Goal: Task Accomplishment & Management: Complete application form

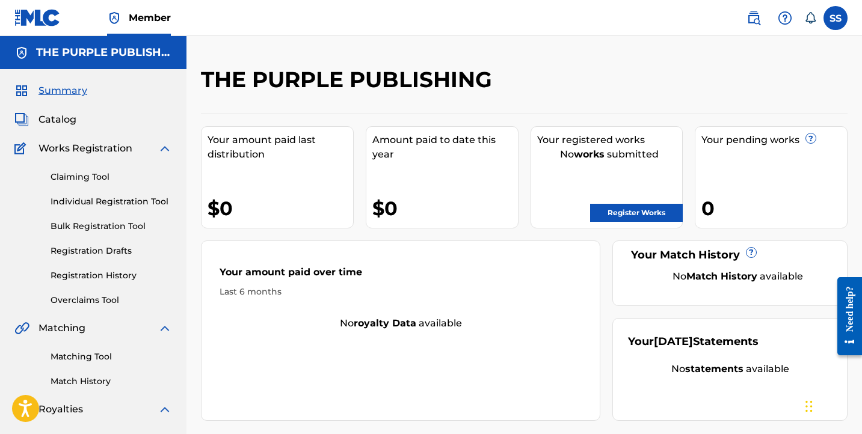
click at [661, 217] on link "Register Works" at bounding box center [636, 213] width 93 height 18
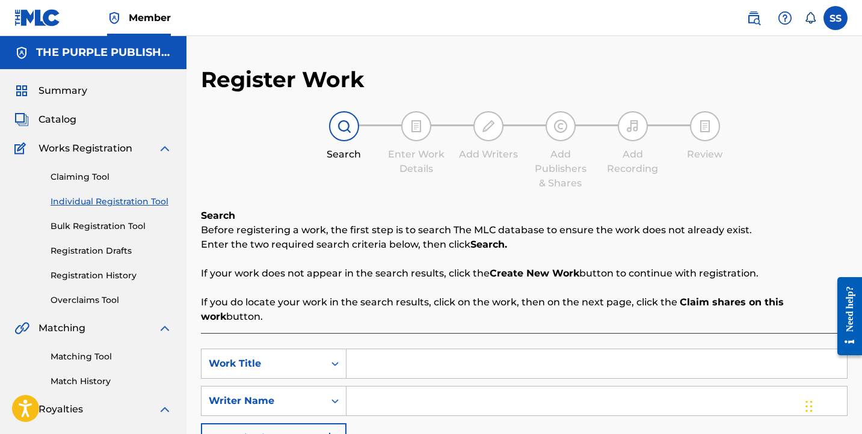
click at [431, 350] on input "Search Form" at bounding box center [597, 364] width 501 height 29
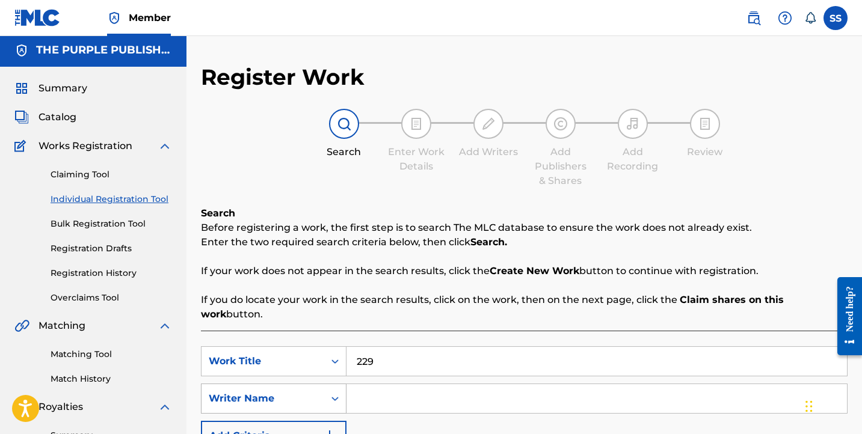
type input "229"
click at [327, 394] on div "Search Form" at bounding box center [335, 399] width 22 height 22
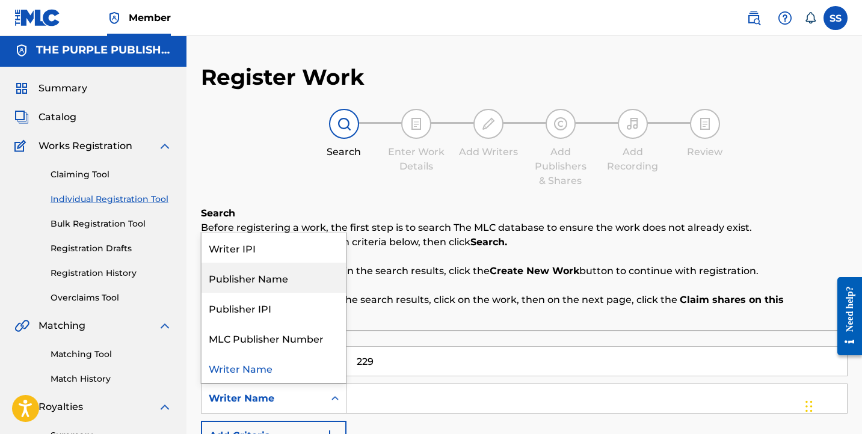
scroll to position [23, 0]
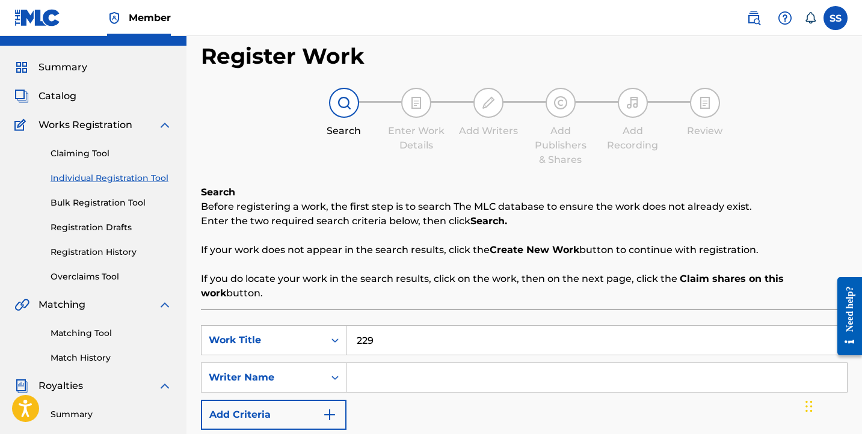
click at [404, 363] on input "Search Form" at bounding box center [597, 377] width 501 height 29
paste input "00685894571"
click at [399, 363] on input "00685894571" at bounding box center [597, 377] width 501 height 29
click at [400, 363] on input "00685894571" at bounding box center [597, 377] width 501 height 29
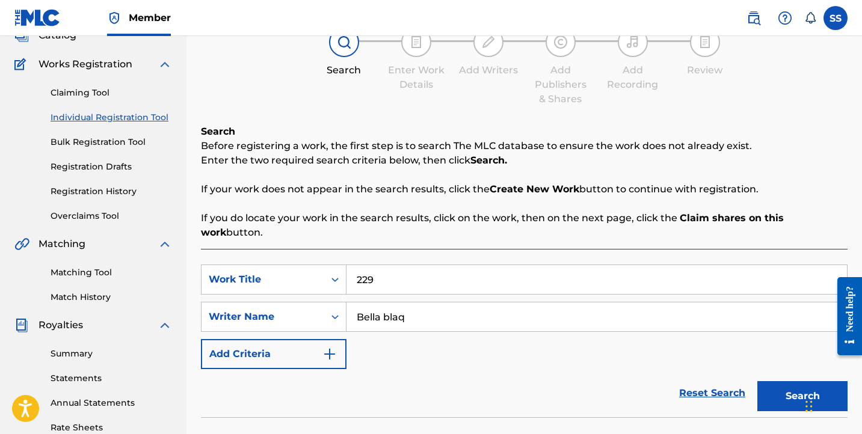
scroll to position [87, 0]
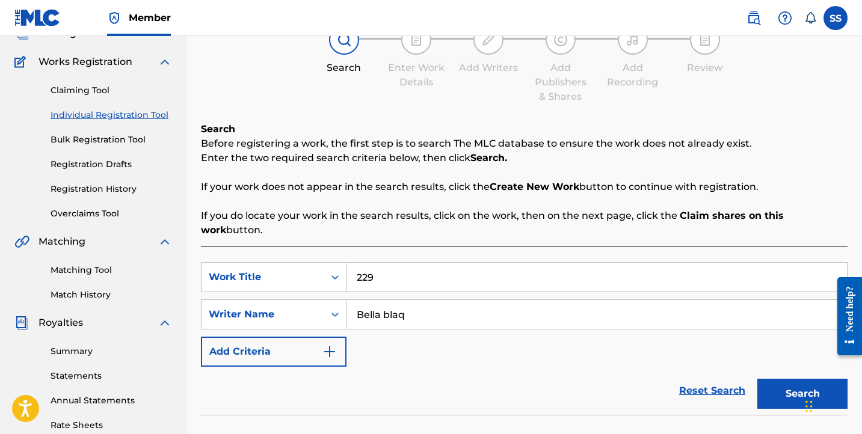
click at [790, 386] on button "Search" at bounding box center [802, 394] width 90 height 30
click at [790, 384] on button "Search" at bounding box center [802, 394] width 90 height 30
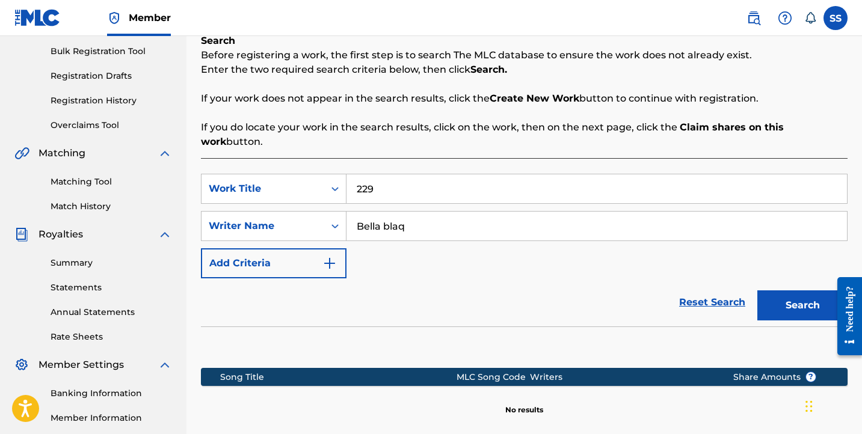
scroll to position [264, 0]
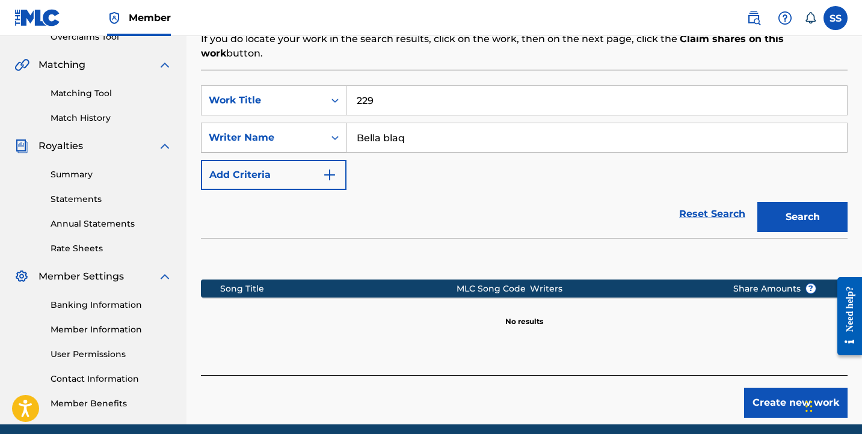
drag, startPoint x: 430, startPoint y: 122, endPoint x: 316, endPoint y: 128, distance: 113.2
click at [307, 138] on div "SearchWithCriteria0714d40f-4bf5-4a5f-88f7-cd7b3040b686 Writer Name [PERSON_NAME]" at bounding box center [524, 138] width 647 height 30
drag, startPoint x: 421, startPoint y: 120, endPoint x: 341, endPoint y: 134, distance: 81.7
click at [341, 134] on div "SearchWithCriteria0714d40f-4bf5-4a5f-88f7-cd7b3040b686 Writer Name [PERSON_NAME]" at bounding box center [524, 138] width 647 height 30
click at [368, 123] on input "Bella blaq" at bounding box center [597, 137] width 501 height 29
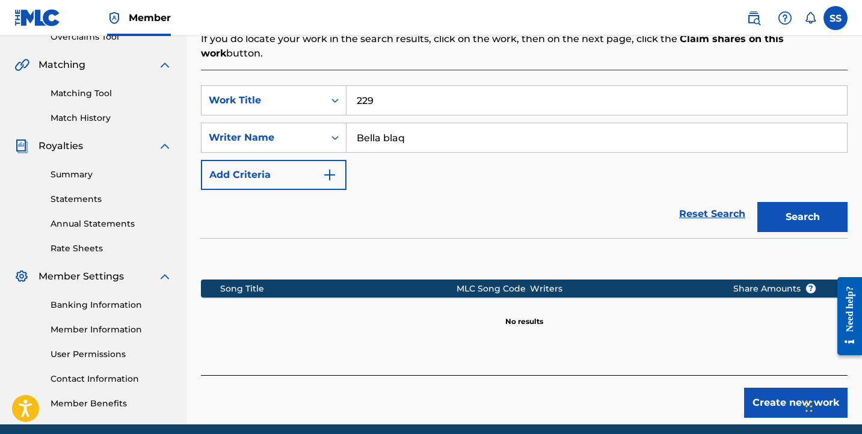
click at [368, 123] on input "Bella blaq" at bounding box center [597, 137] width 501 height 29
type input "[PERSON_NAME]"
click at [801, 209] on button "Search" at bounding box center [802, 217] width 90 height 30
click at [781, 388] on button "Create new work" at bounding box center [795, 403] width 103 height 30
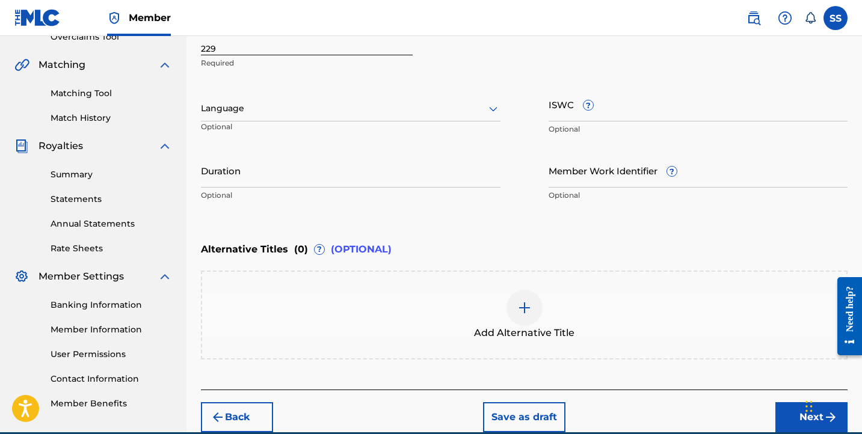
click at [424, 108] on div at bounding box center [351, 108] width 300 height 15
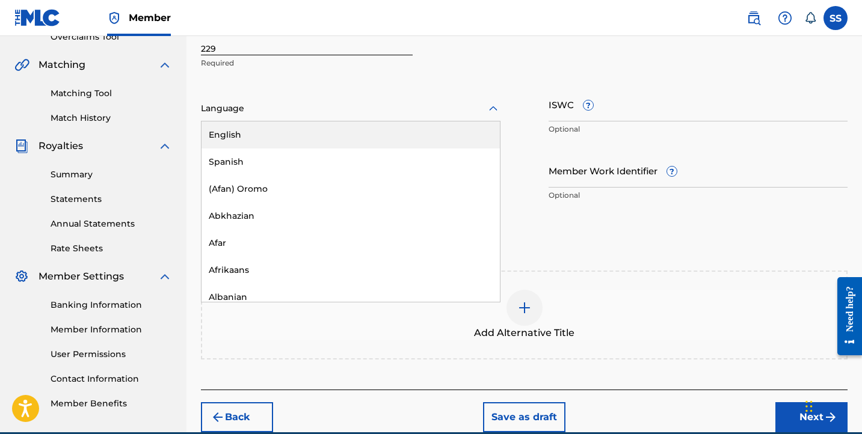
click at [424, 135] on div "English" at bounding box center [351, 135] width 298 height 27
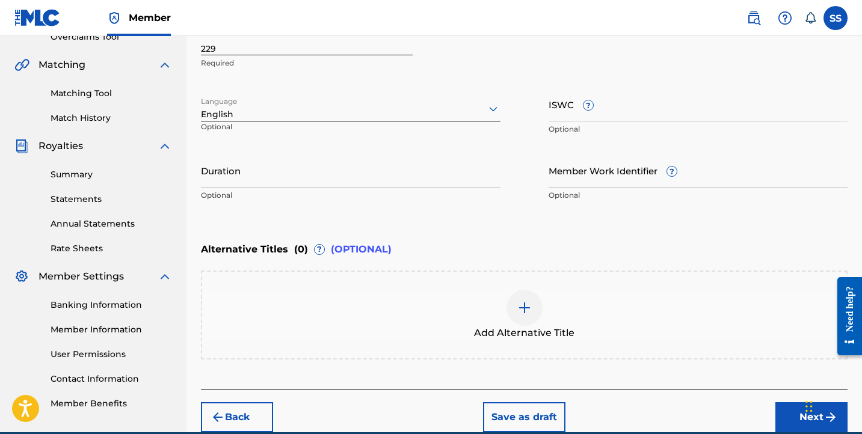
click at [307, 164] on input "Duration" at bounding box center [351, 170] width 300 height 34
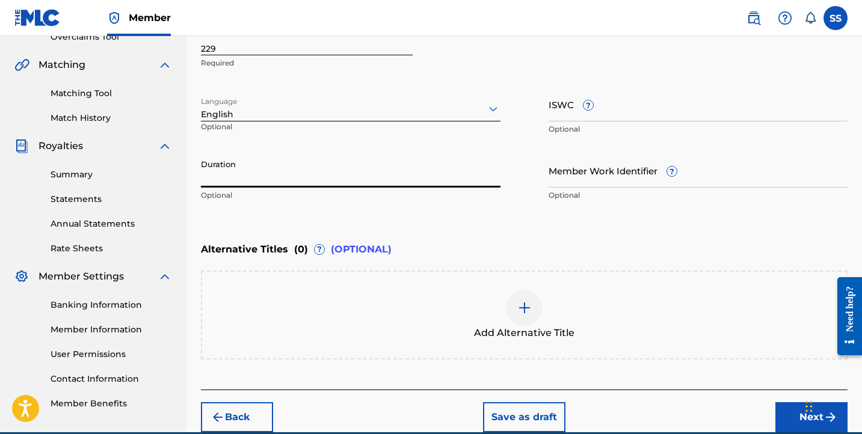
type input "2"
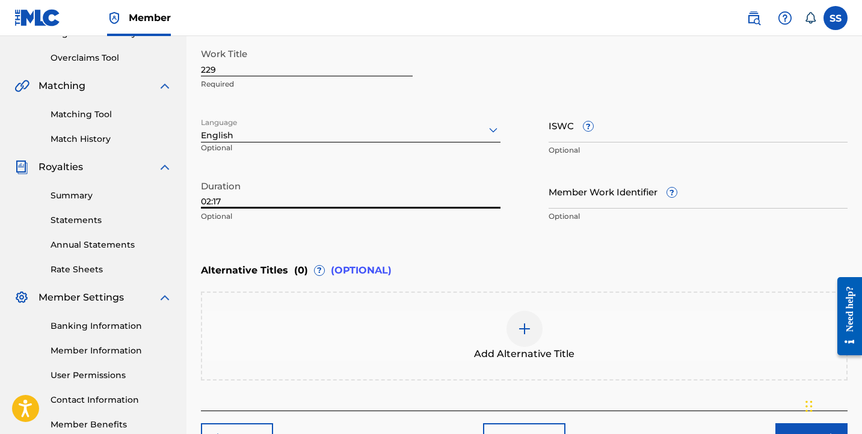
scroll to position [319, 0]
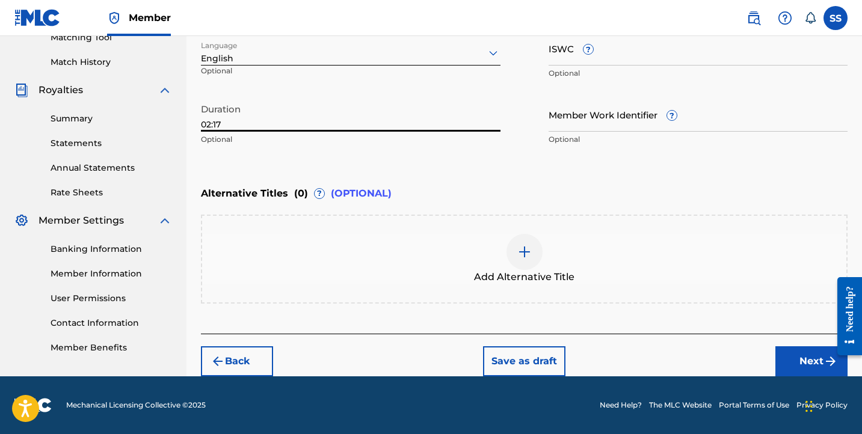
type input "02:17"
click at [791, 366] on button "Next" at bounding box center [811, 362] width 72 height 30
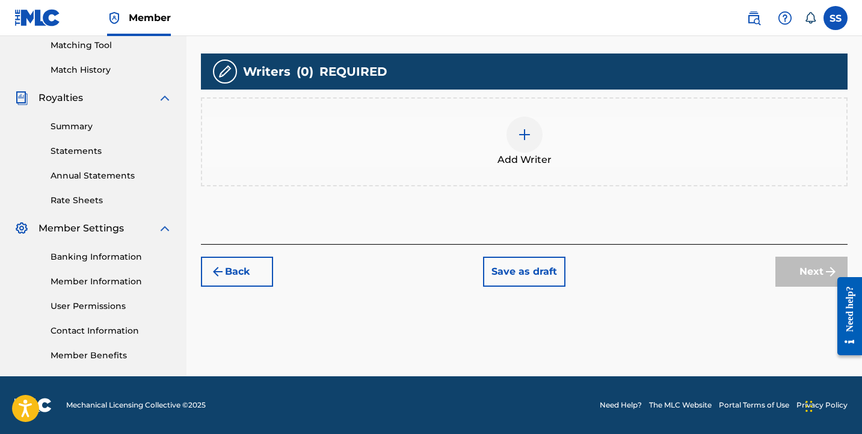
scroll to position [217, 0]
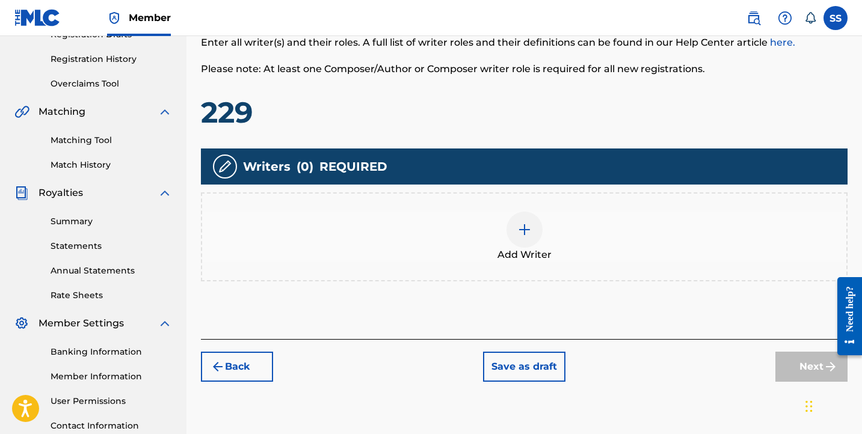
click at [521, 235] on img at bounding box center [524, 230] width 14 height 14
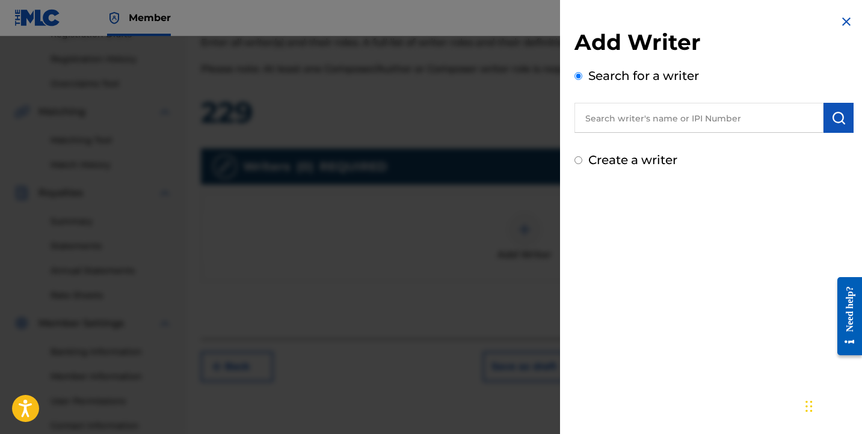
paste input "00685894571"
type input "00685894571"
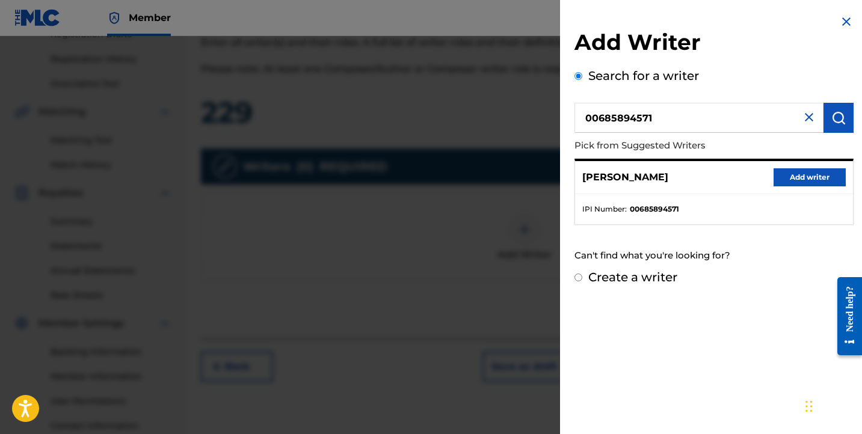
click at [798, 174] on button "Add writer" at bounding box center [810, 177] width 72 height 18
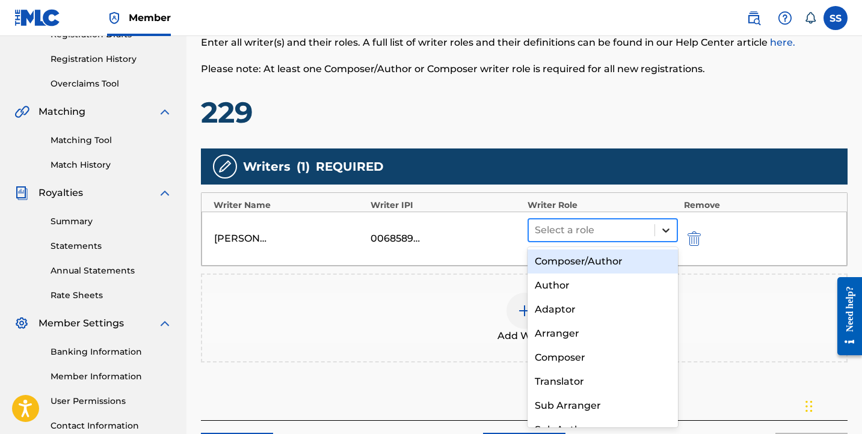
click at [669, 228] on icon at bounding box center [666, 230] width 12 height 12
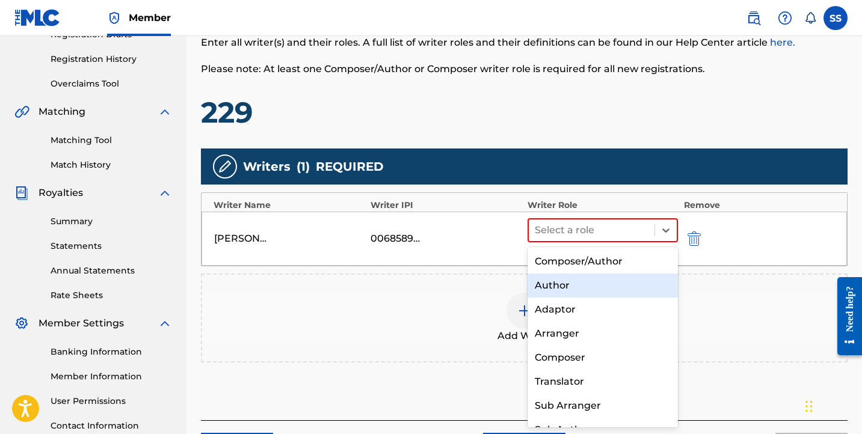
click at [659, 289] on div "Author" at bounding box center [603, 286] width 150 height 24
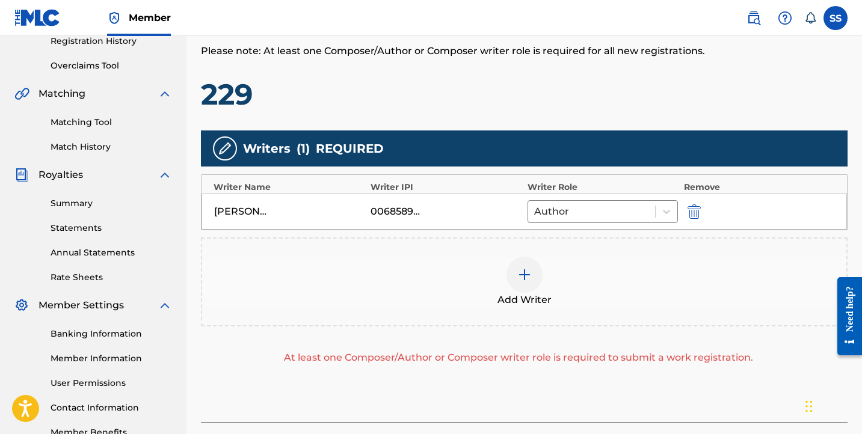
scroll to position [240, 0]
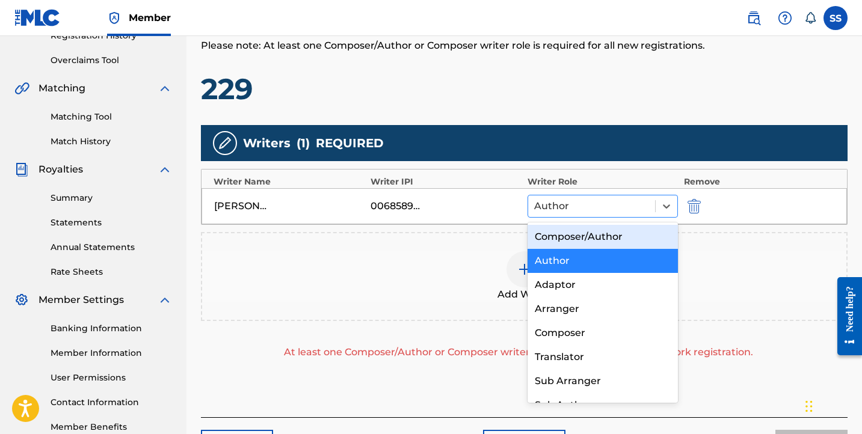
click at [614, 214] on div at bounding box center [591, 206] width 115 height 17
click at [627, 196] on div "Author" at bounding box center [591, 207] width 127 height 22
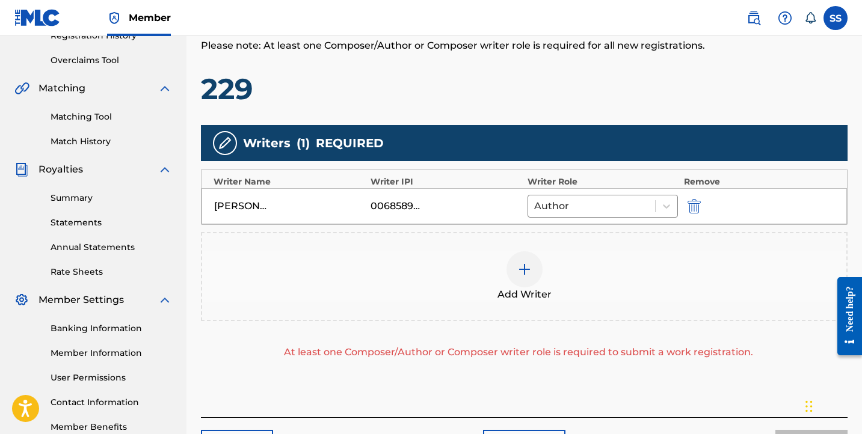
click at [541, 277] on div "Add Writer" at bounding box center [524, 276] width 644 height 51
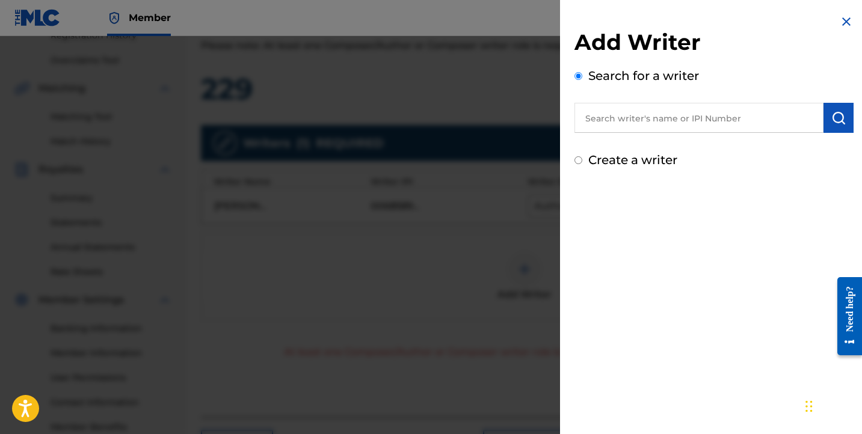
click at [649, 135] on div "Add Writer Search for a writer Create a writer" at bounding box center [714, 99] width 279 height 140
click at [652, 128] on input "text" at bounding box center [699, 118] width 249 height 30
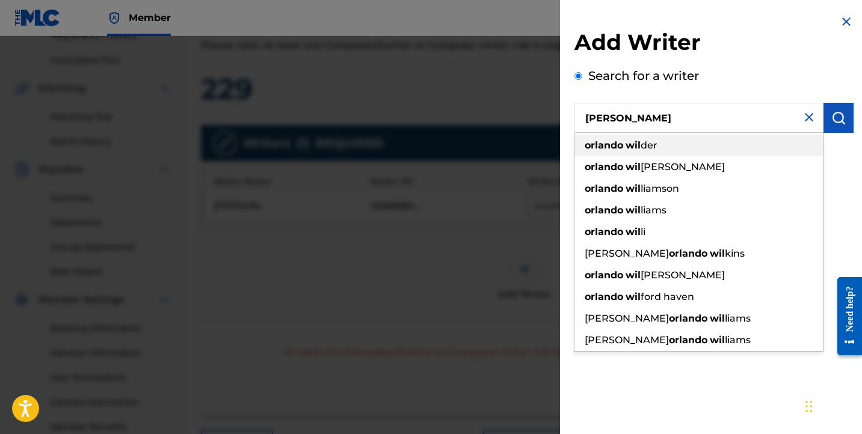
click at [674, 144] on div "[PERSON_NAME] der" at bounding box center [699, 146] width 248 height 22
type input "[PERSON_NAME]"
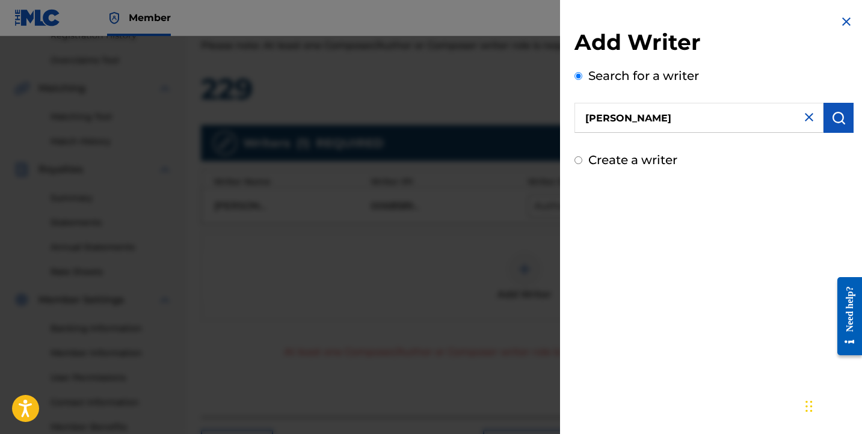
click at [840, 119] on img "submit" at bounding box center [838, 118] width 14 height 14
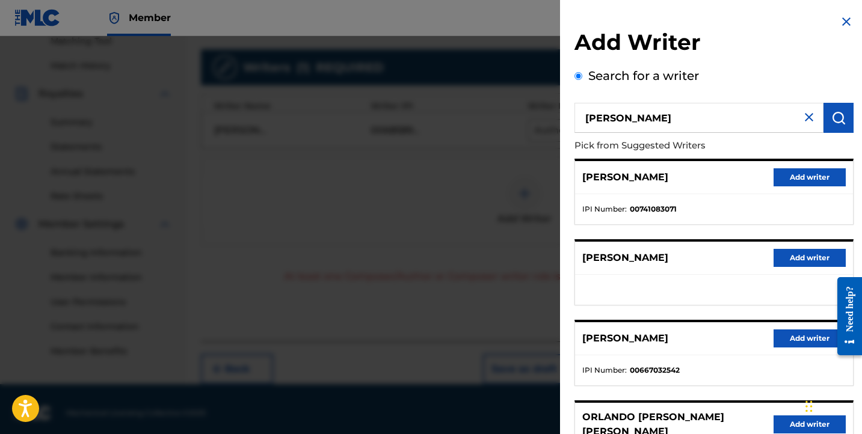
scroll to position [210, 0]
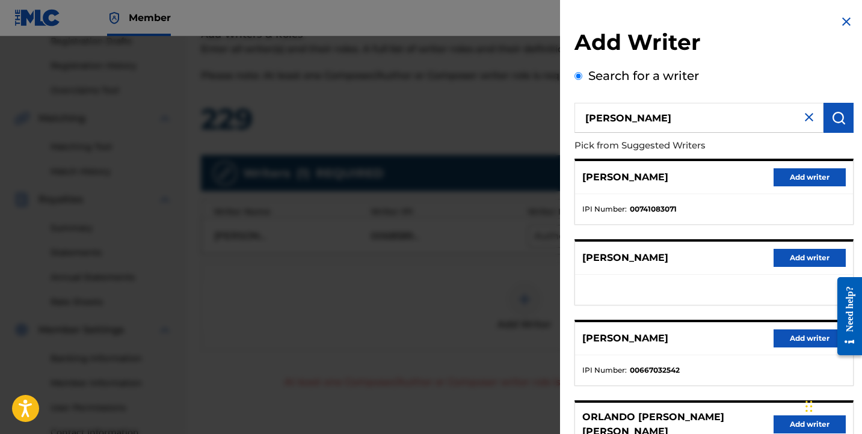
click at [792, 338] on button "Add writer" at bounding box center [810, 339] width 72 height 18
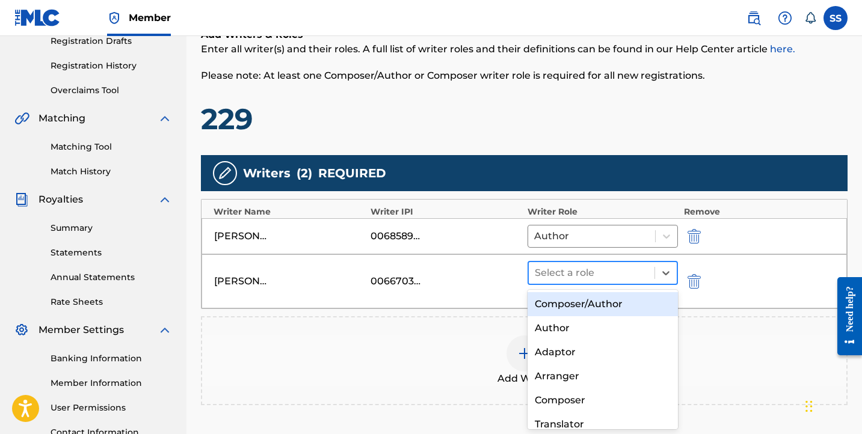
click at [609, 277] on div at bounding box center [592, 273] width 114 height 17
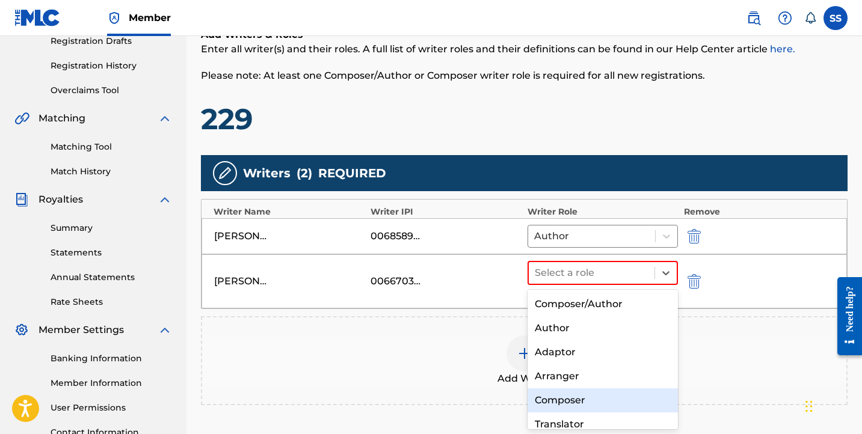
click at [608, 391] on div "Composer" at bounding box center [603, 401] width 150 height 24
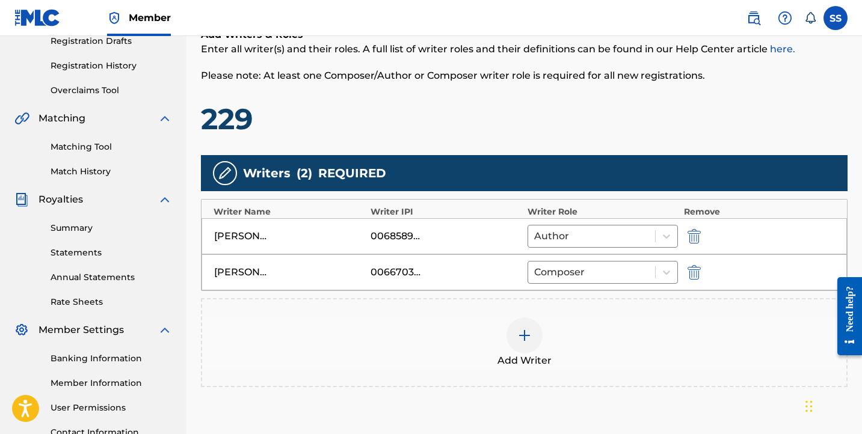
scroll to position [294, 0]
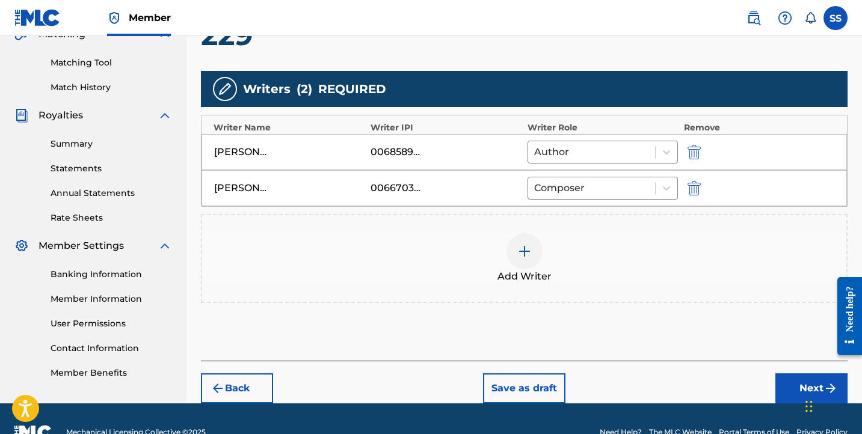
click at [788, 390] on button "Next" at bounding box center [811, 389] width 72 height 30
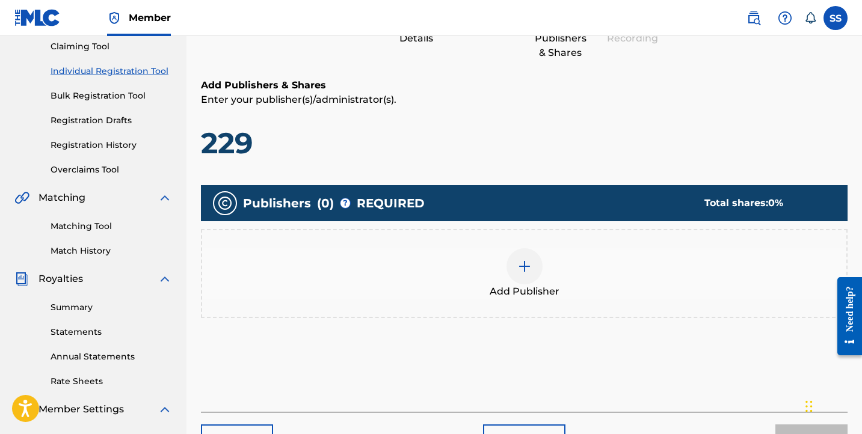
scroll to position [54, 0]
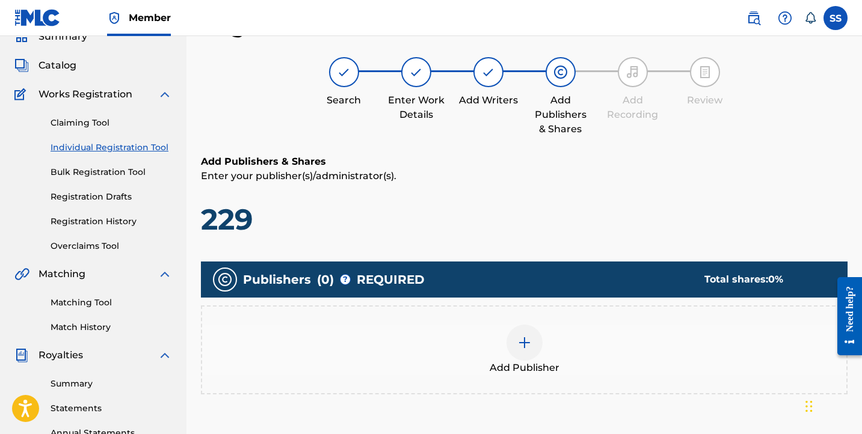
click at [537, 343] on div at bounding box center [525, 343] width 36 height 36
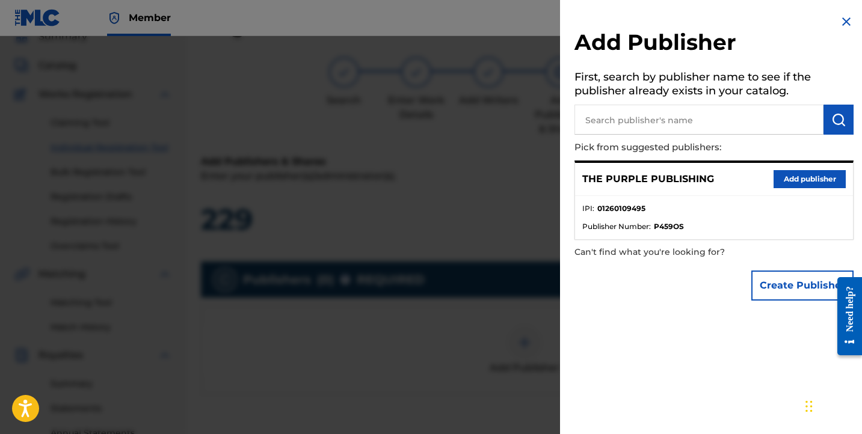
click at [785, 183] on button "Add publisher" at bounding box center [810, 179] width 72 height 18
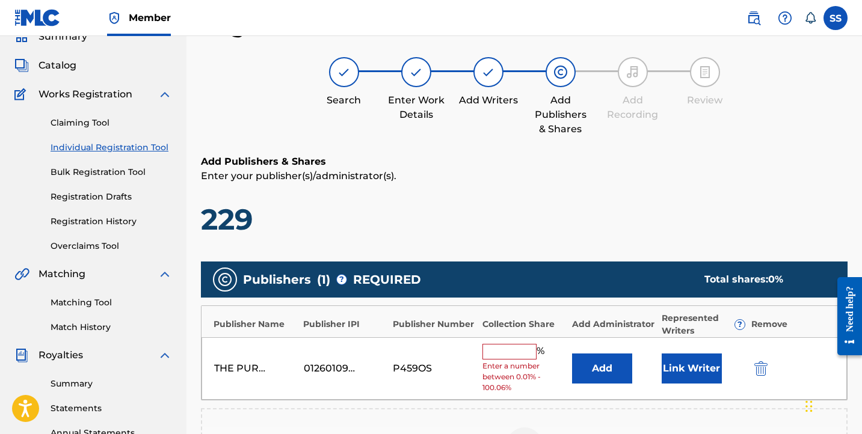
drag, startPoint x: 530, startPoint y: 353, endPoint x: 534, endPoint y: 348, distance: 6.5
click at [534, 348] on input "text" at bounding box center [509, 352] width 54 height 16
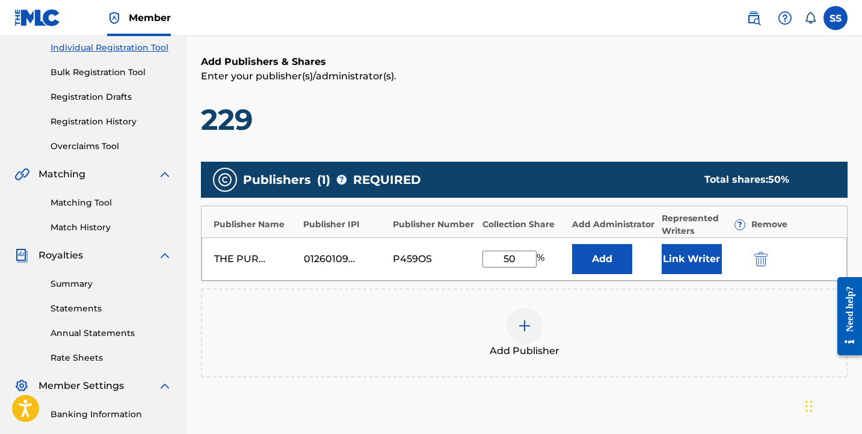
scroll to position [259, 0]
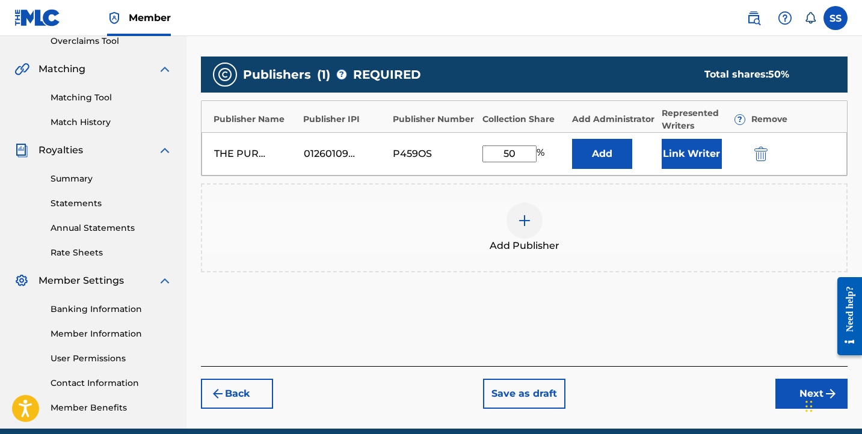
type input "50"
click at [682, 155] on button "Link Writer" at bounding box center [692, 154] width 60 height 30
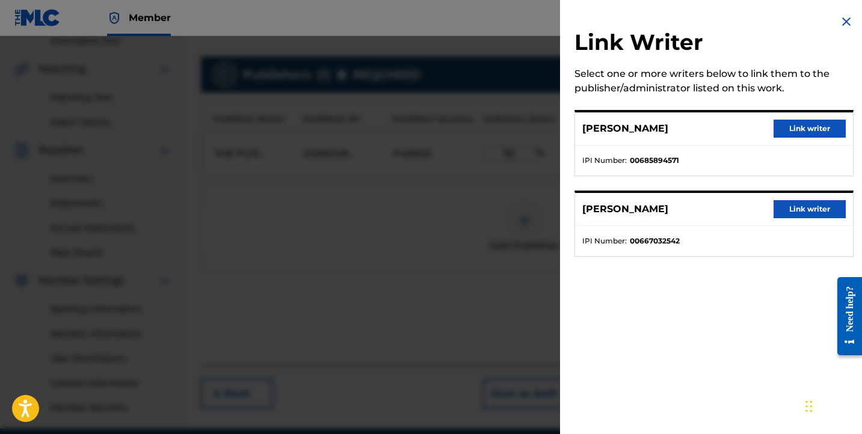
click at [811, 122] on button "Link writer" at bounding box center [810, 129] width 72 height 18
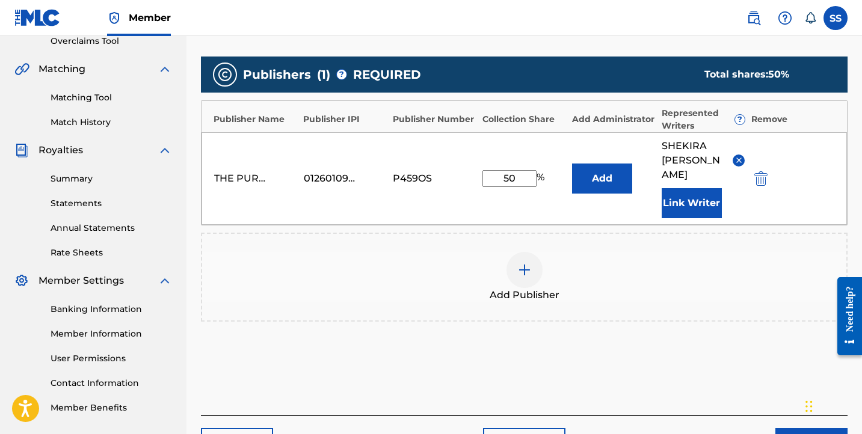
click at [514, 254] on div at bounding box center [525, 270] width 36 height 36
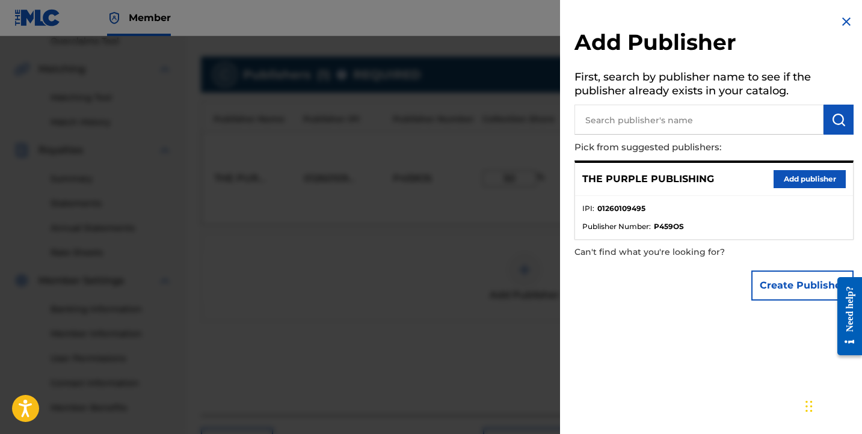
click at [839, 22] on img at bounding box center [846, 21] width 14 height 14
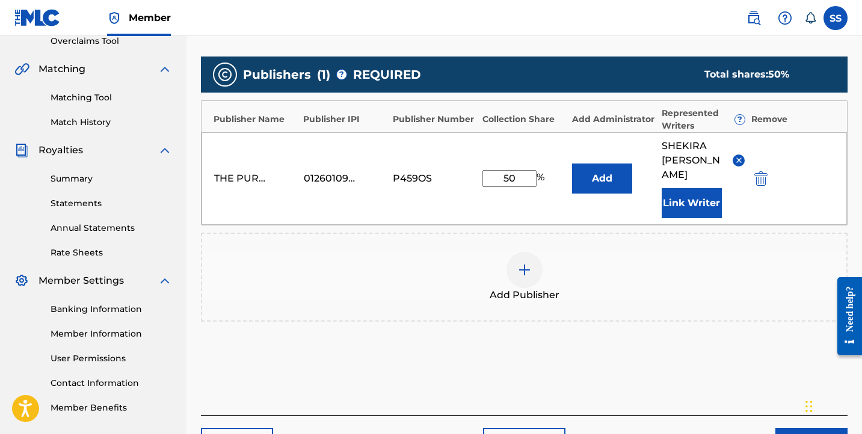
click at [508, 258] on div at bounding box center [525, 270] width 36 height 36
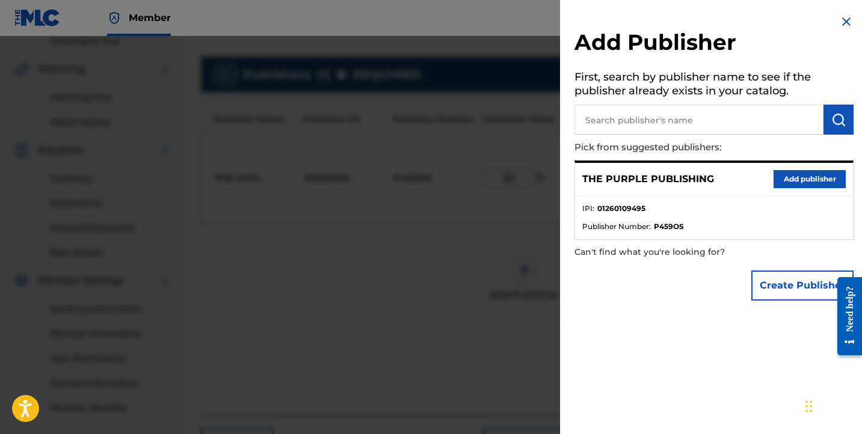
click at [615, 113] on input "text" at bounding box center [699, 120] width 249 height 30
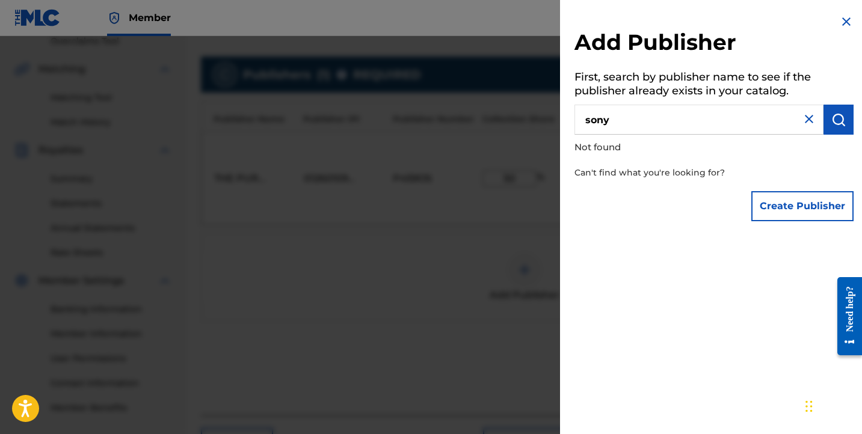
type input "sony"
click at [848, 22] on img at bounding box center [846, 21] width 14 height 14
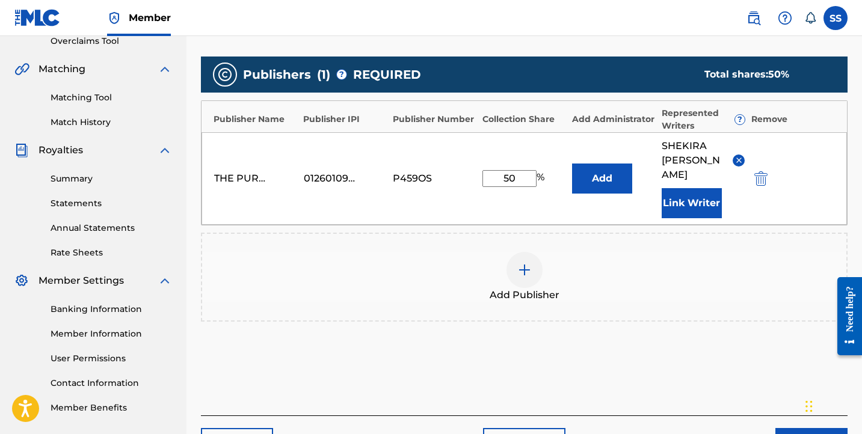
drag, startPoint x: 519, startPoint y: 170, endPoint x: 466, endPoint y: 171, distance: 52.4
click at [466, 171] on div "THE PURPLE PUBLISHING 01260109495 P459OS 50 % Add [PERSON_NAME] Link Writer" at bounding box center [525, 178] width 646 height 93
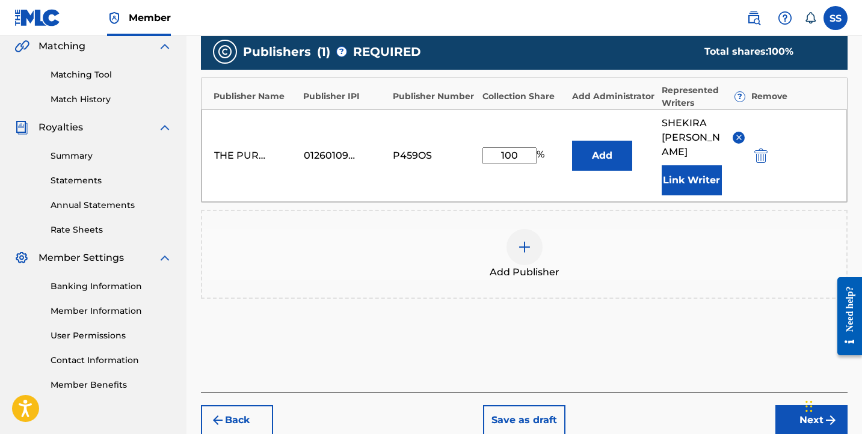
type input "100"
click at [782, 410] on button "Next" at bounding box center [811, 420] width 72 height 30
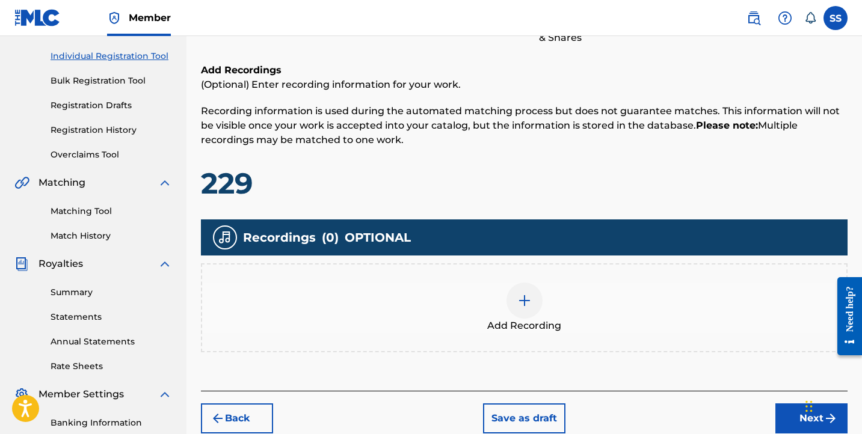
scroll to position [251, 0]
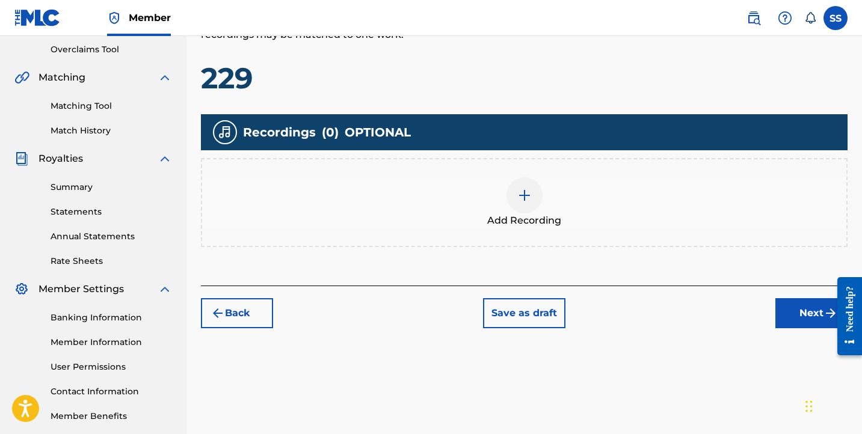
click at [493, 208] on div "Add Recording" at bounding box center [524, 202] width 644 height 51
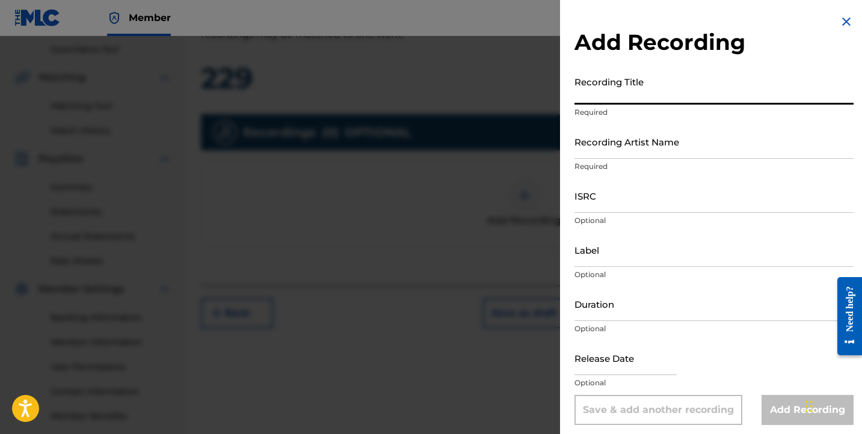
click at [610, 91] on input "Recording Title" at bounding box center [714, 87] width 279 height 34
type input "229"
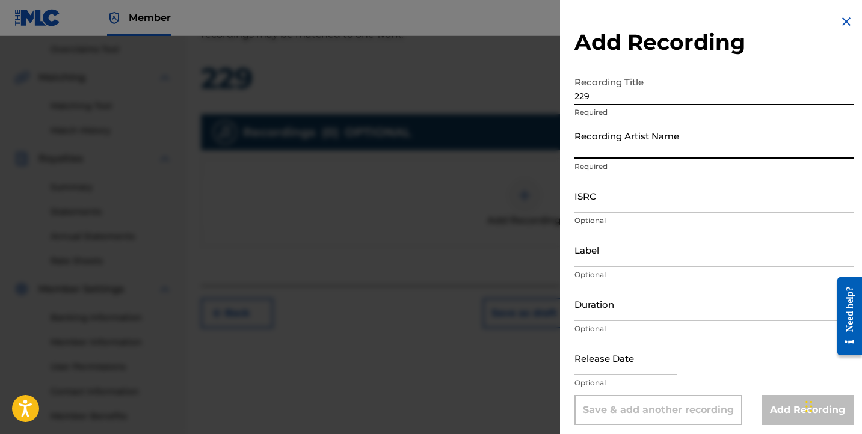
click at [642, 147] on input "Recording Artist Name" at bounding box center [714, 142] width 279 height 34
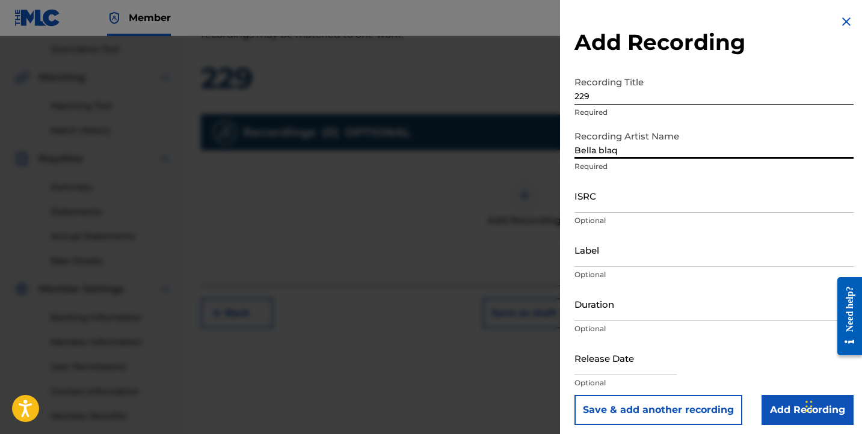
type input "[PERSON_NAME]"
drag, startPoint x: 616, startPoint y: 183, endPoint x: 618, endPoint y: 207, distance: 24.1
click at [618, 207] on input "ISRC" at bounding box center [714, 196] width 279 height 34
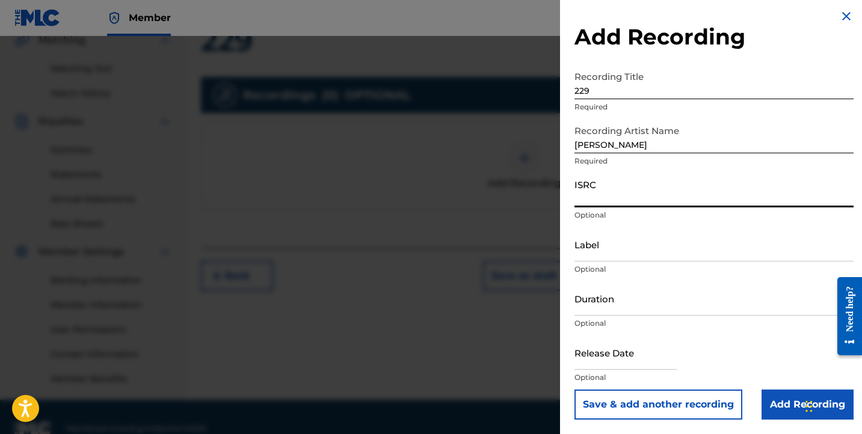
scroll to position [312, 0]
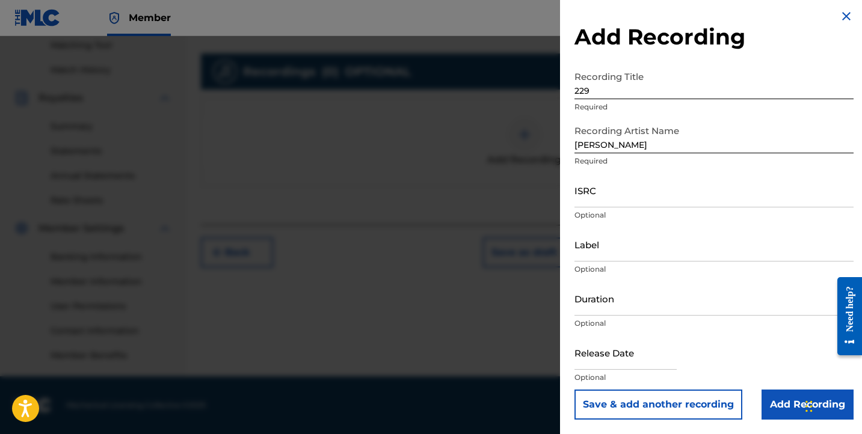
click at [635, 350] on input "text" at bounding box center [626, 353] width 102 height 34
select select "7"
select select "2025"
click at [790, 211] on form "Recording Title 229 Required Recording Artist Name [PERSON_NAME] Required ISRC …" at bounding box center [714, 242] width 279 height 355
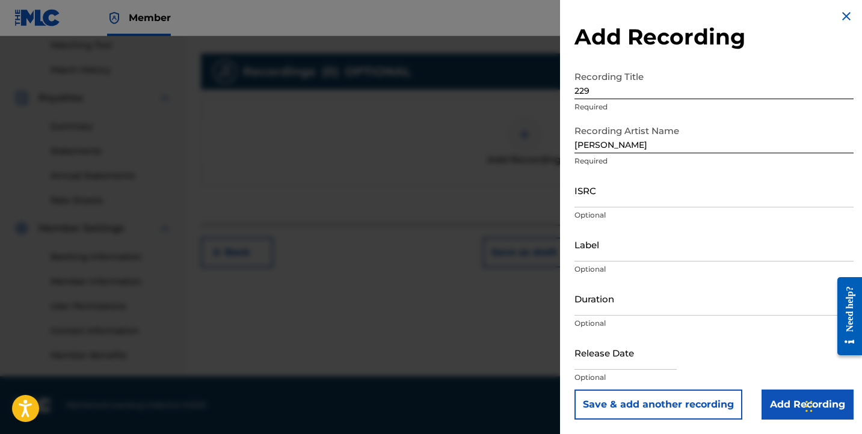
click at [724, 297] on input "Duration" at bounding box center [714, 299] width 279 height 34
click at [634, 329] on div "Duration Optional" at bounding box center [714, 309] width 279 height 54
select select "7"
select select "2025"
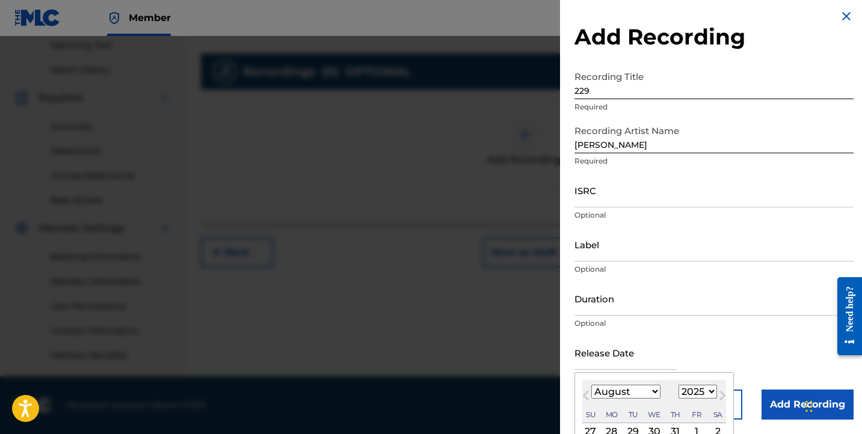
click at [630, 353] on input "text" at bounding box center [626, 353] width 102 height 34
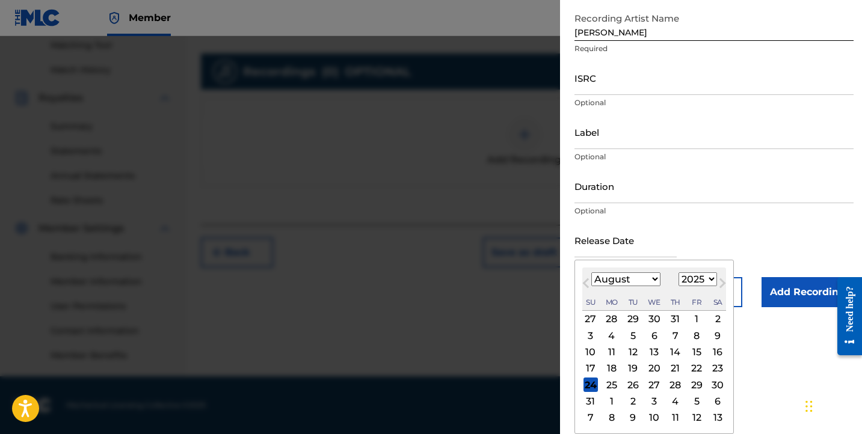
click at [594, 288] on button "Previous Month" at bounding box center [585, 285] width 19 height 19
select select "6"
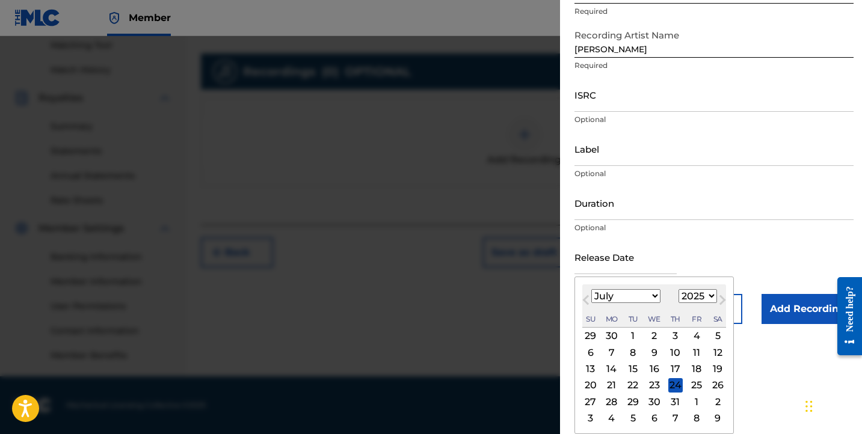
click at [689, 333] on div "4" at bounding box center [696, 336] width 14 height 14
type input "[DATE]"
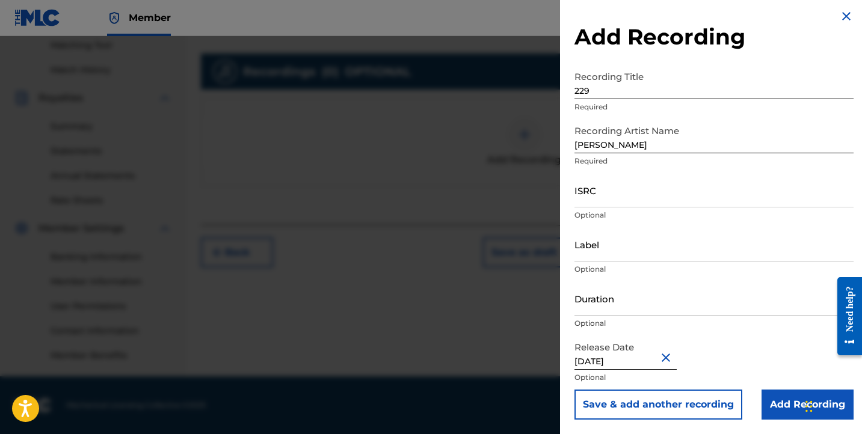
click at [658, 294] on input "Duration" at bounding box center [714, 299] width 279 height 34
type input "02:17"
click at [777, 407] on input "Add Recording" at bounding box center [808, 405] width 92 height 30
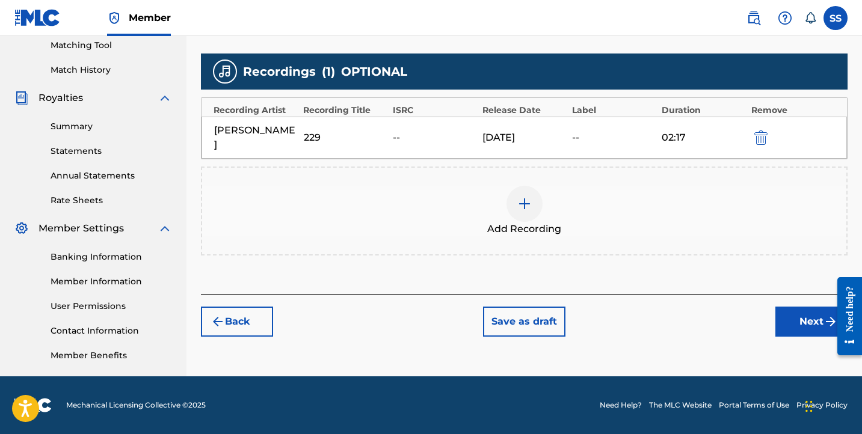
click at [403, 131] on div "--" at bounding box center [435, 138] width 84 height 14
drag, startPoint x: 425, startPoint y: 119, endPoint x: 420, endPoint y: 123, distance: 6.4
click at [425, 121] on div "[PERSON_NAME] 229 -- [DATE] 02:17" at bounding box center [525, 138] width 646 height 42
click at [333, 104] on div "Recording Artist Recording Title ISRC Release Date Label Duration Remove" at bounding box center [525, 107] width 646 height 19
click at [244, 85] on div "Recordings ( 1 ) OPTIONAL" at bounding box center [524, 72] width 647 height 36
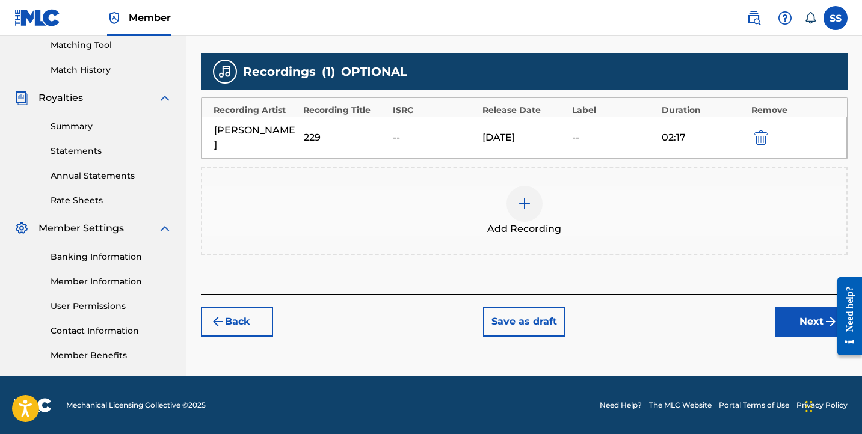
scroll to position [217, 0]
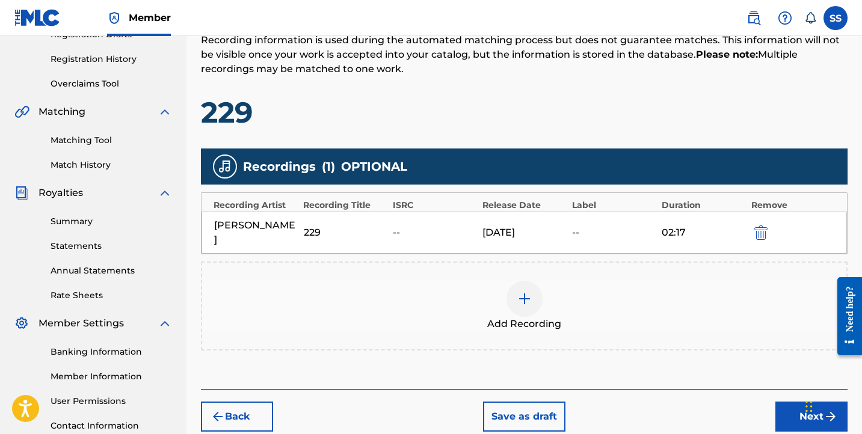
click at [691, 230] on div "02:17" at bounding box center [704, 233] width 84 height 14
click at [571, 205] on div "Recording Artist Recording Title ISRC Release Date Label Duration Remove" at bounding box center [525, 202] width 646 height 19
click at [498, 241] on div "Recordings ( 1 ) OPTIONAL Recording Artist Recording Title ISRC Release Date La…" at bounding box center [524, 250] width 647 height 202
click at [516, 281] on div at bounding box center [525, 299] width 36 height 36
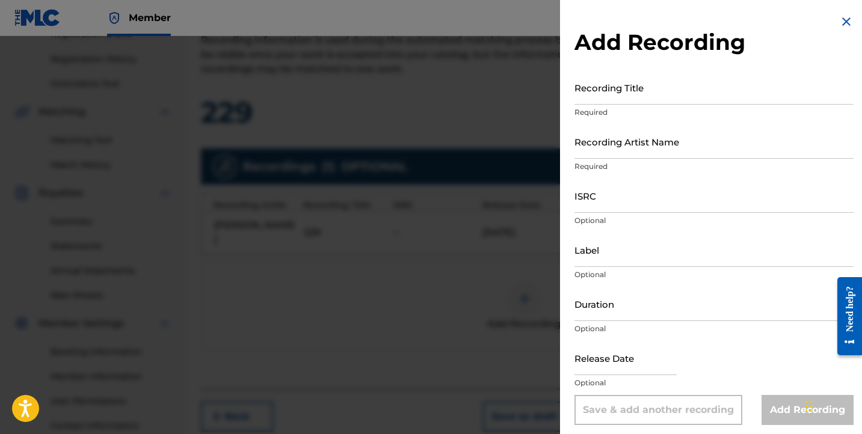
click at [843, 27] on img at bounding box center [846, 21] width 14 height 14
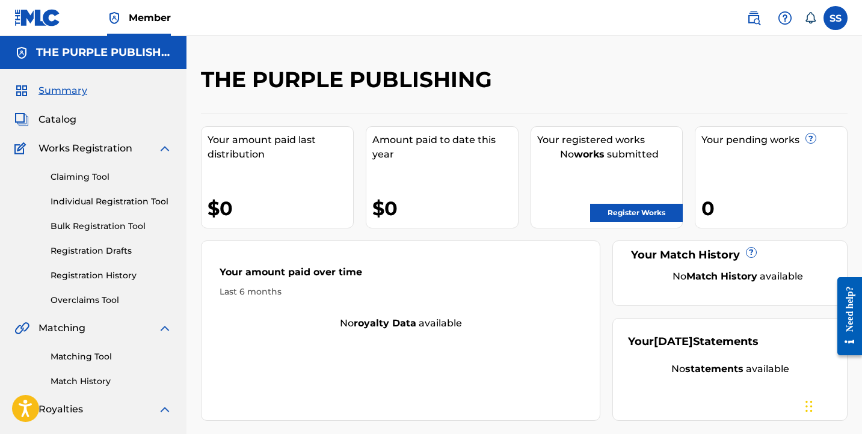
click at [618, 200] on div "Register Works" at bounding box center [610, 210] width 146 height 24
click at [615, 206] on link "Register Works" at bounding box center [636, 213] width 93 height 18
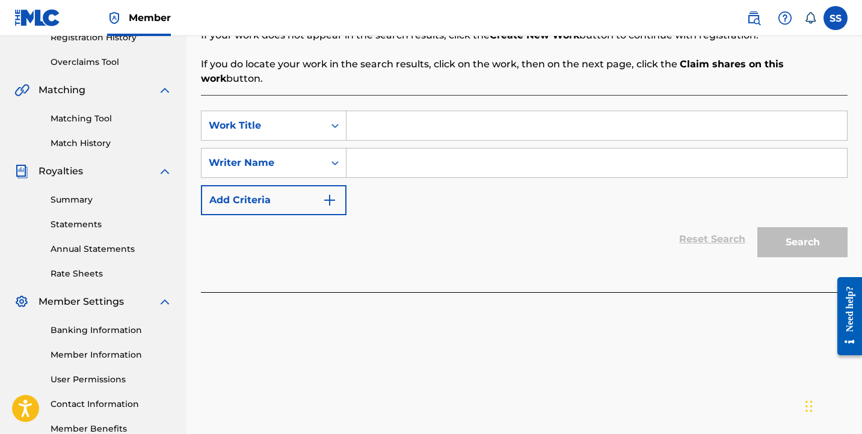
scroll to position [141, 0]
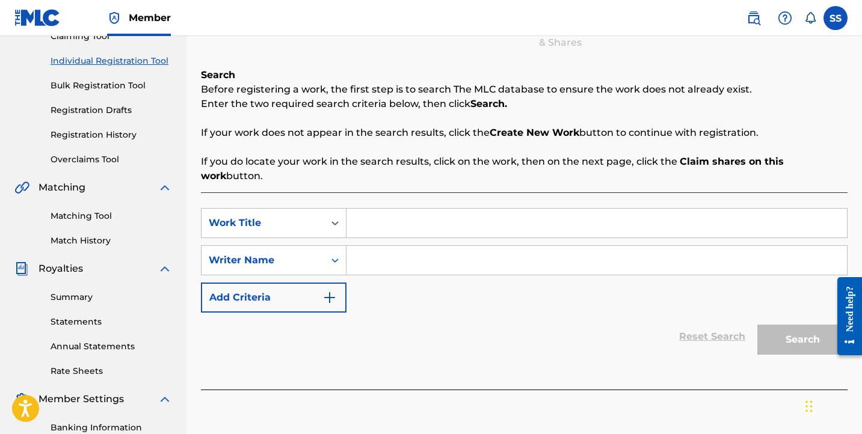
click at [385, 209] on input "Search Form" at bounding box center [597, 223] width 501 height 29
type input "229"
click at [496, 229] on div "SearchWithCriteriaca376bba-bd1a-42e9-ab6c-ebec96897cfc Work Title 229 SearchWit…" at bounding box center [524, 260] width 647 height 105
click at [490, 248] on input "Search Form" at bounding box center [597, 260] width 501 height 29
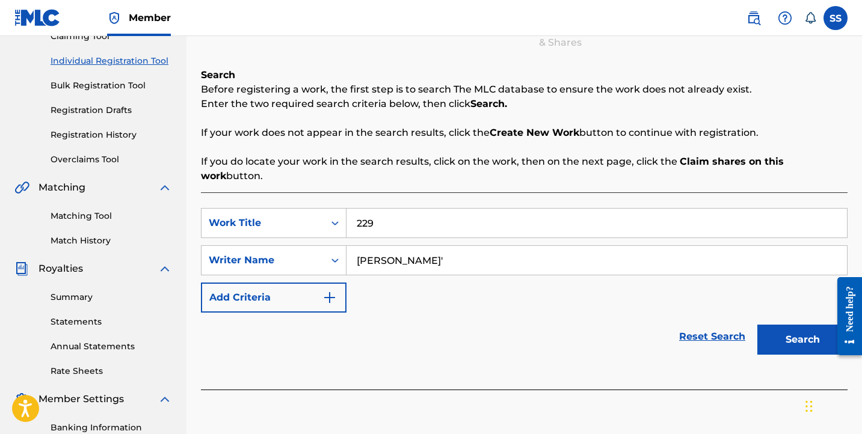
type input "[PERSON_NAME]'"
click at [803, 325] on button "Search" at bounding box center [802, 340] width 90 height 30
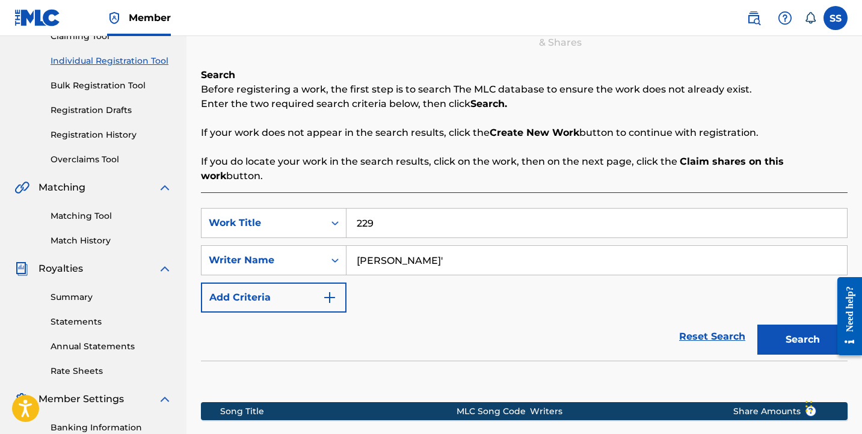
scroll to position [312, 0]
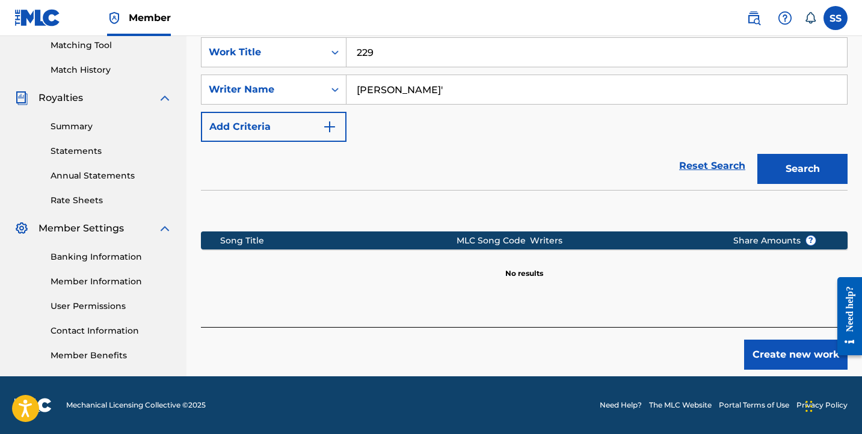
click at [765, 344] on button "Create new work" at bounding box center [795, 355] width 103 height 30
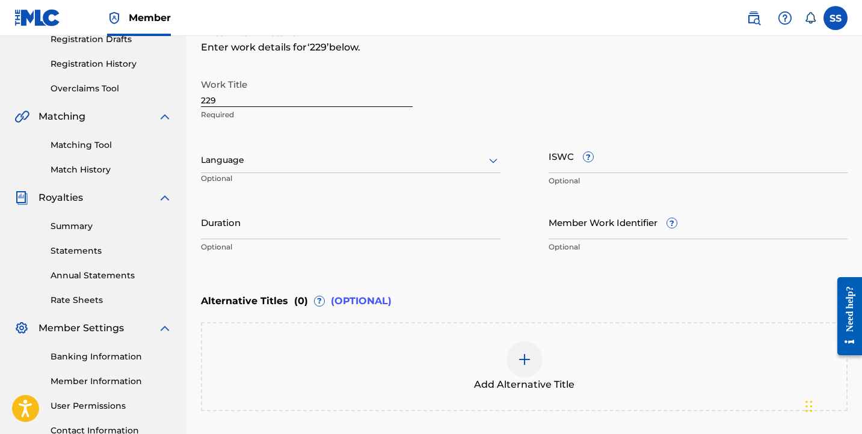
scroll to position [209, 0]
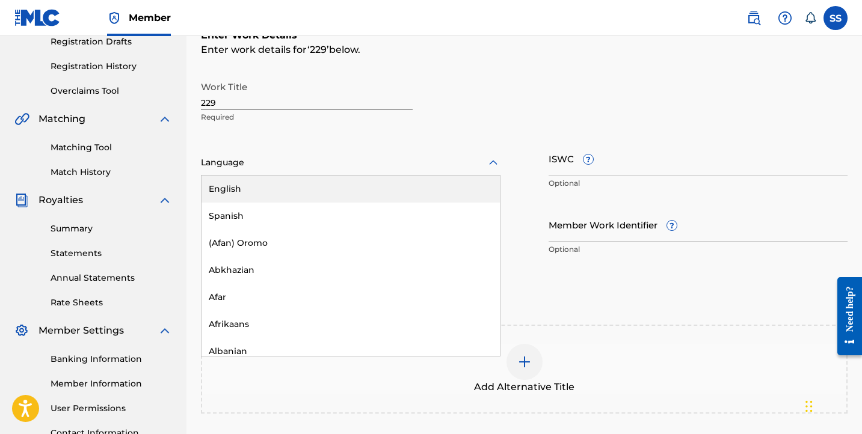
click at [357, 156] on div at bounding box center [351, 162] width 300 height 15
click at [461, 153] on div "Language" at bounding box center [351, 162] width 300 height 25
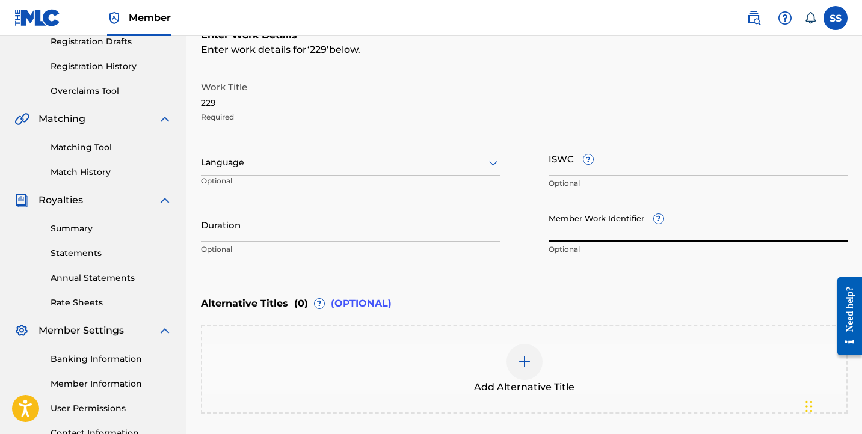
click at [661, 225] on div "Member Work Identifier ? Optional" at bounding box center [699, 235] width 300 height 54
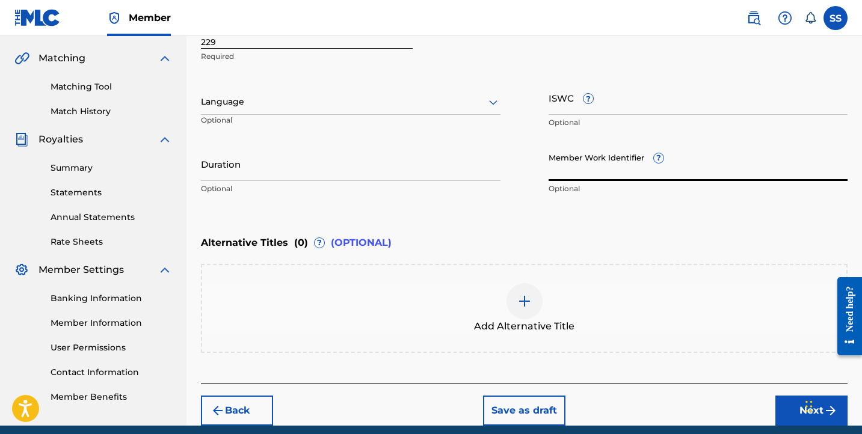
scroll to position [283, 0]
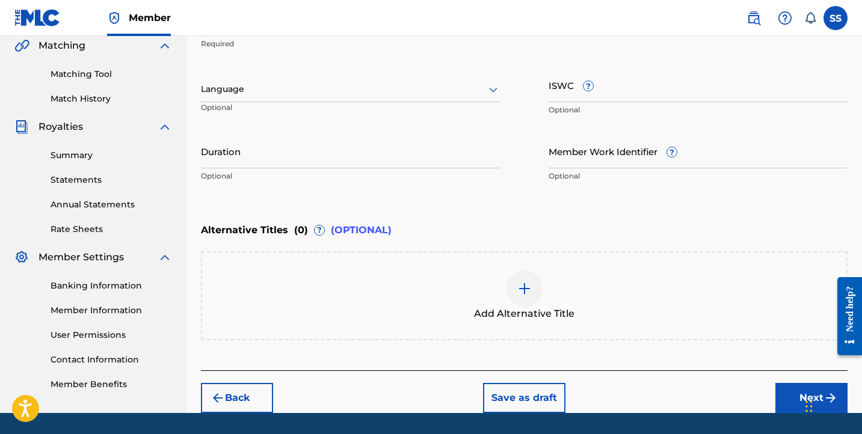
click at [797, 393] on button "Next" at bounding box center [811, 398] width 72 height 30
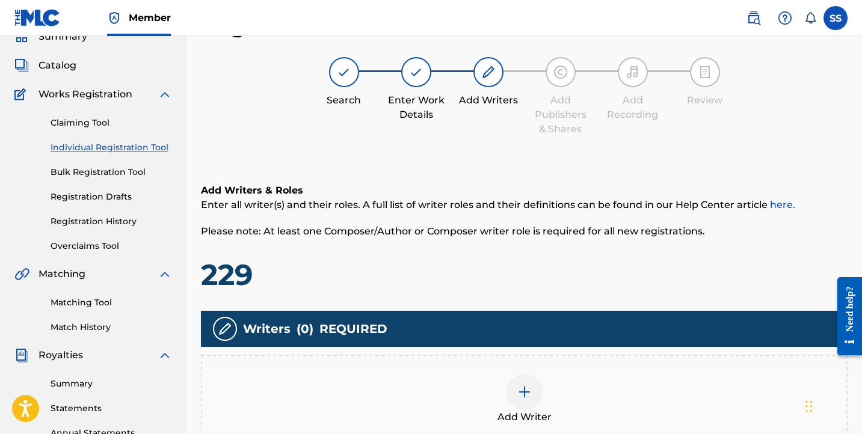
scroll to position [293, 0]
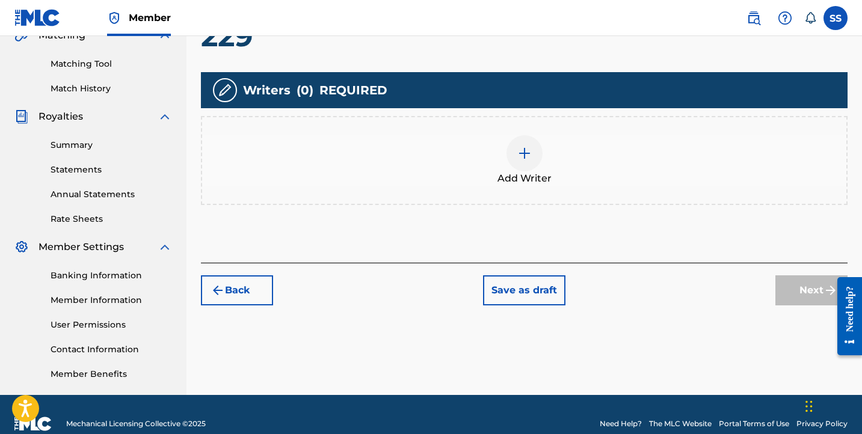
click at [538, 156] on div at bounding box center [525, 153] width 36 height 36
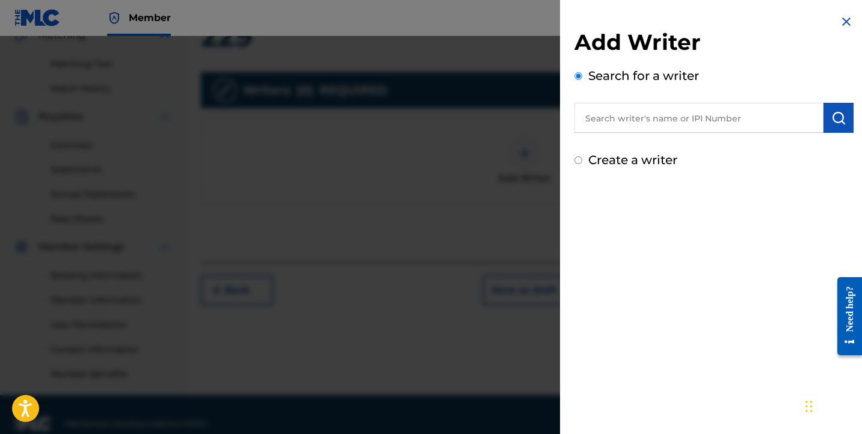
click at [645, 129] on input "text" at bounding box center [699, 118] width 249 height 30
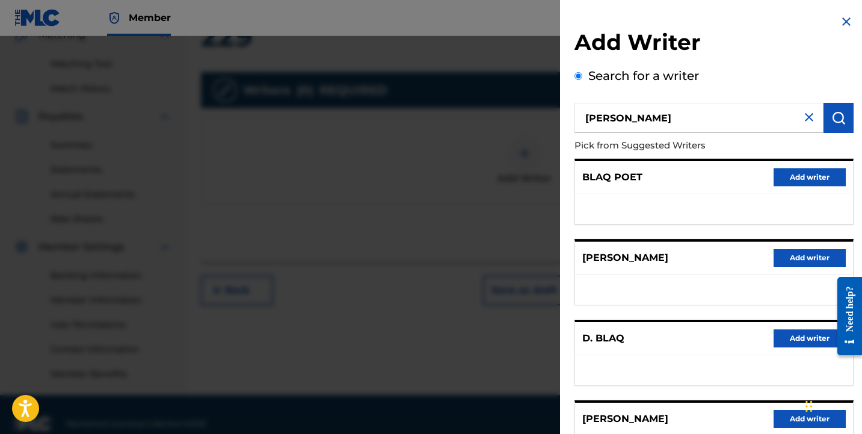
click at [644, 140] on p "Pick from Suggested Writers" at bounding box center [680, 146] width 211 height 26
click at [644, 119] on input "[PERSON_NAME]" at bounding box center [699, 118] width 249 height 30
paste input "00685894571"
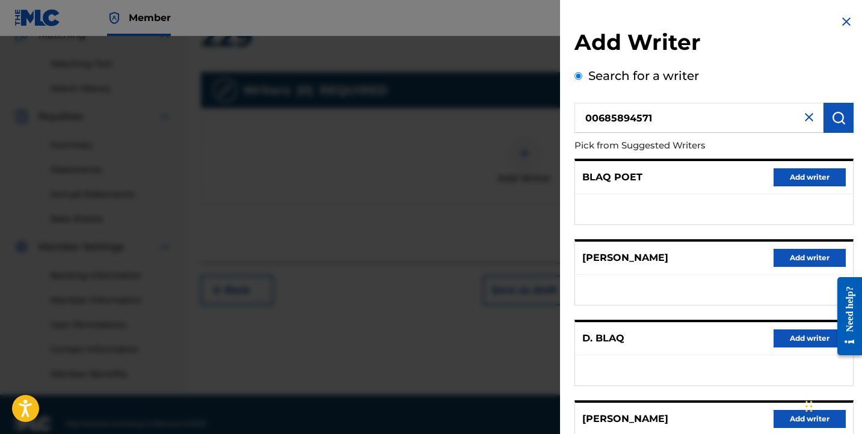
type input "00685894571"
click at [832, 113] on img "submit" at bounding box center [838, 118] width 14 height 14
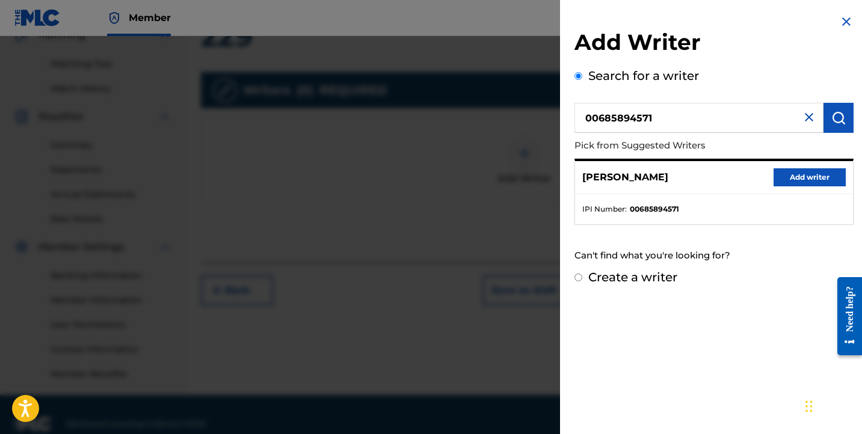
click at [817, 181] on button "Add writer" at bounding box center [810, 177] width 72 height 18
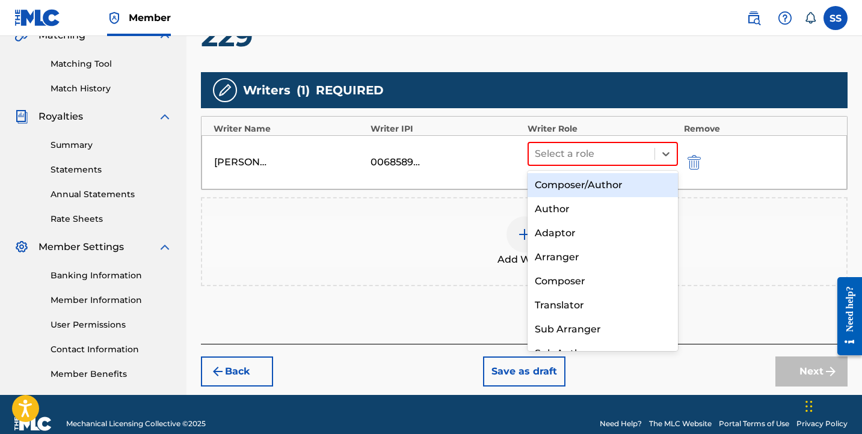
drag, startPoint x: 629, startPoint y: 150, endPoint x: 629, endPoint y: 168, distance: 17.5
click at [629, 151] on div at bounding box center [592, 154] width 114 height 17
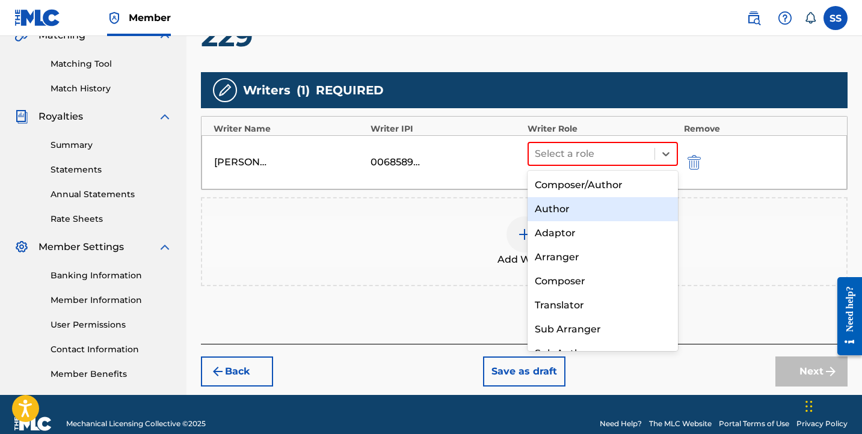
click at [630, 205] on div "Author" at bounding box center [603, 209] width 150 height 24
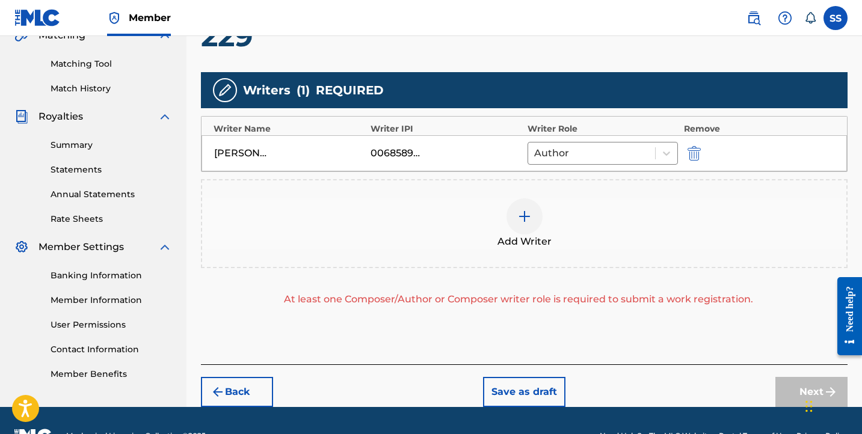
click at [523, 221] on img at bounding box center [524, 216] width 14 height 14
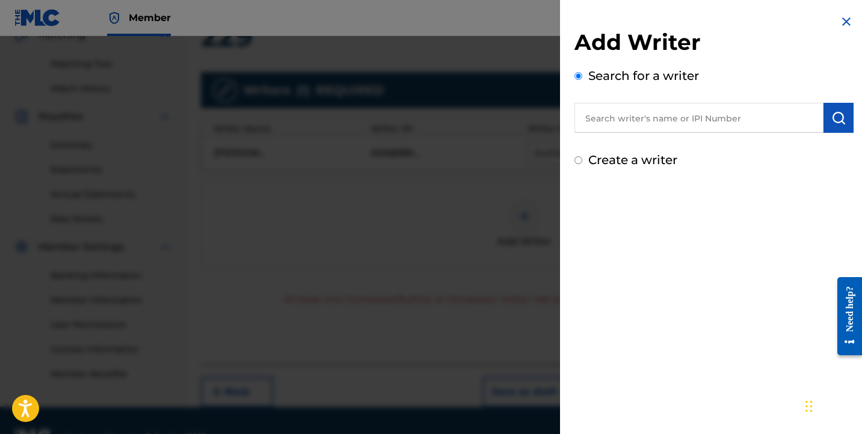
click at [633, 122] on input "text" at bounding box center [699, 118] width 249 height 30
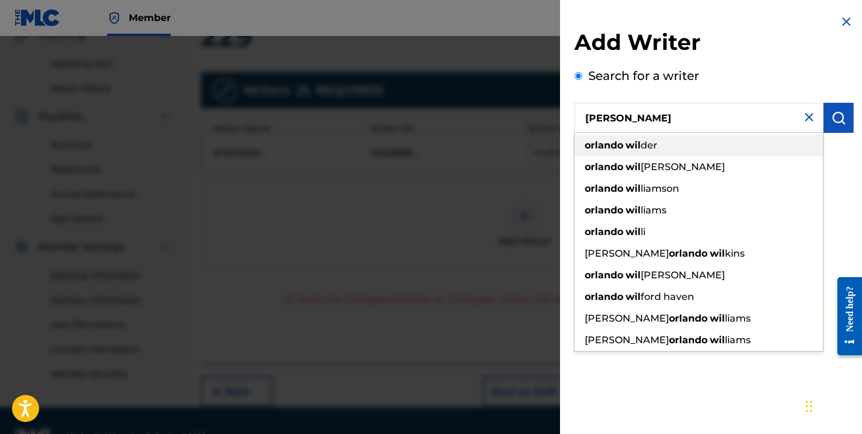
click at [630, 143] on strong "wil" at bounding box center [633, 145] width 15 height 11
type input "[PERSON_NAME]"
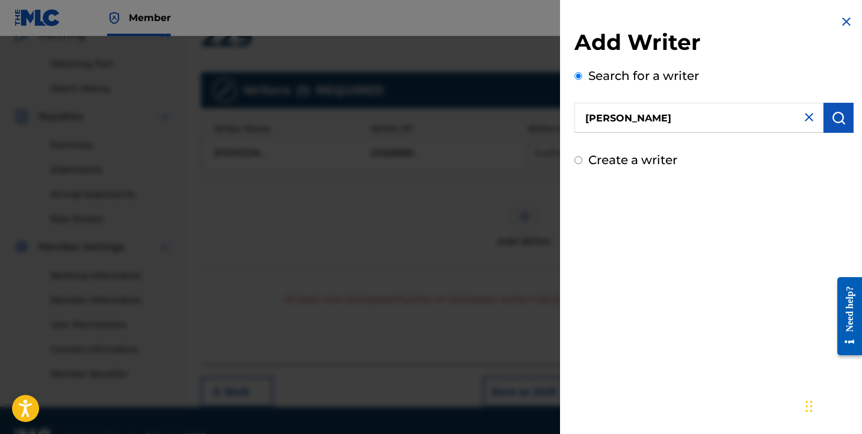
click at [819, 114] on input "[PERSON_NAME]" at bounding box center [699, 118] width 249 height 30
click at [825, 116] on button "submit" at bounding box center [839, 118] width 30 height 30
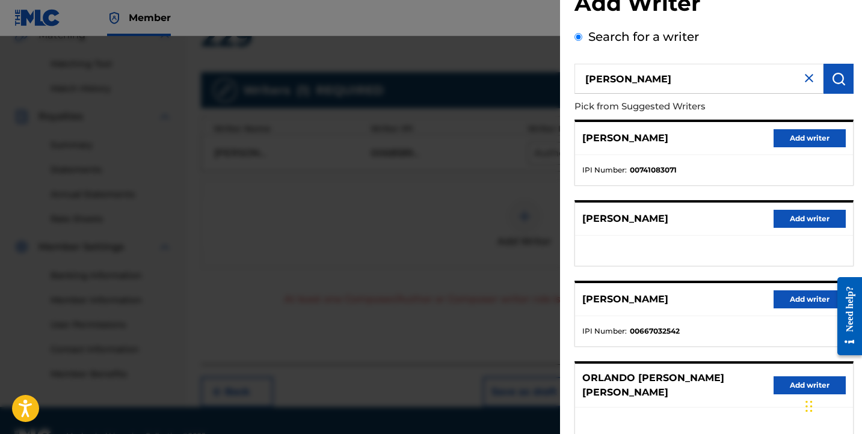
scroll to position [60, 0]
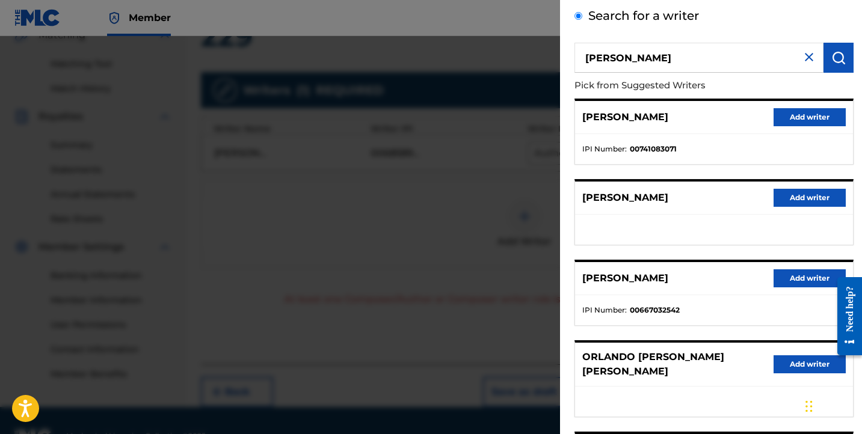
click at [801, 281] on button "Add writer" at bounding box center [810, 279] width 72 height 18
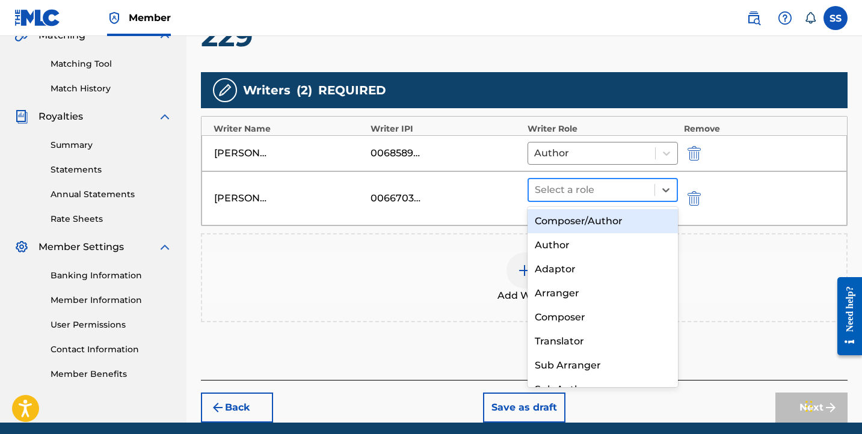
click at [636, 190] on div at bounding box center [592, 190] width 114 height 17
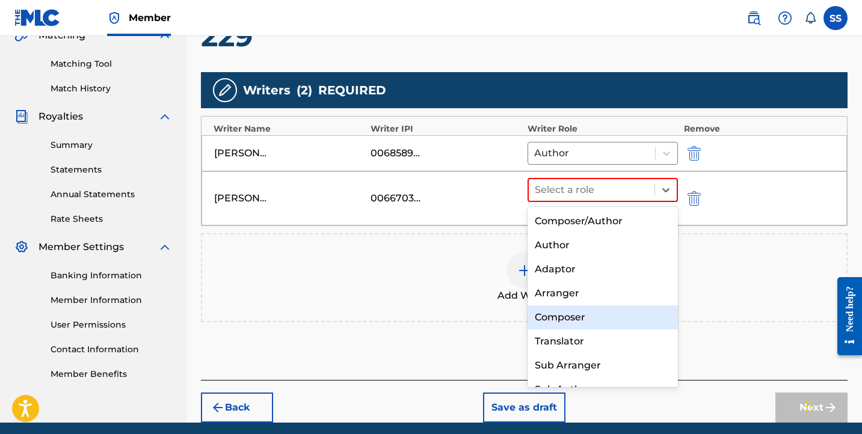
click at [623, 309] on div "Composer" at bounding box center [603, 318] width 150 height 24
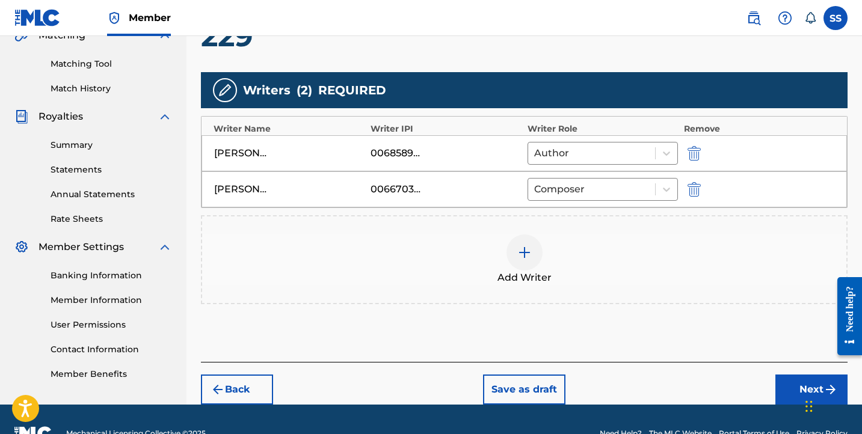
click at [806, 389] on div "Chat Widget" at bounding box center [832, 406] width 60 height 58
click at [797, 377] on button "Next" at bounding box center [811, 390] width 72 height 30
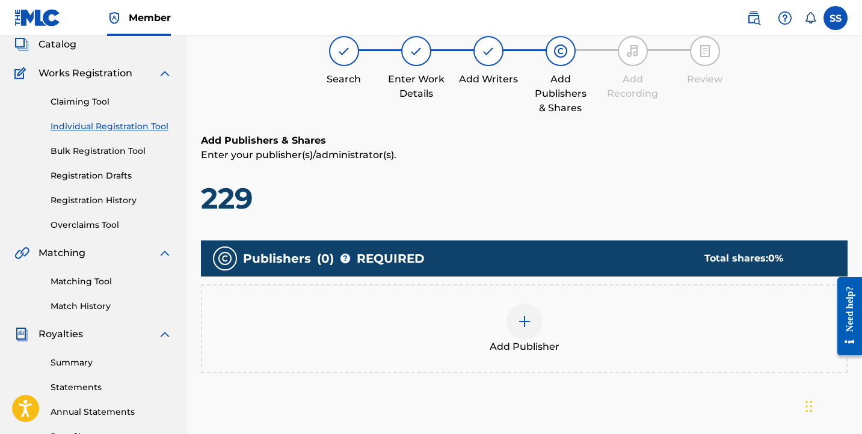
scroll to position [105, 0]
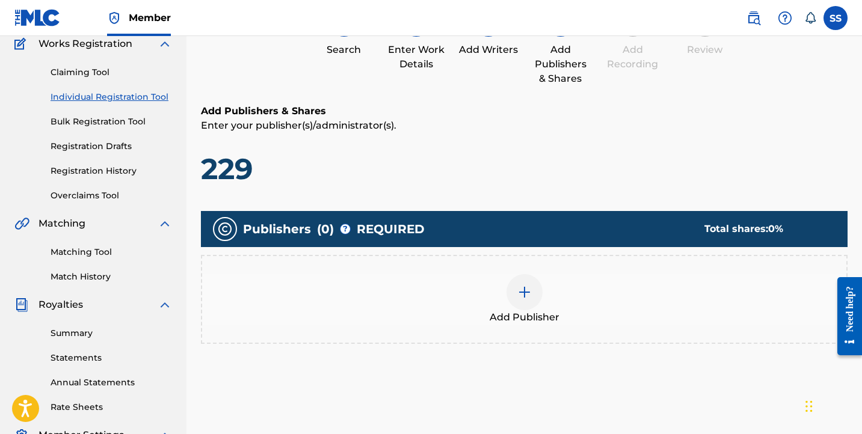
click at [550, 309] on div "Add Publisher" at bounding box center [524, 299] width 644 height 51
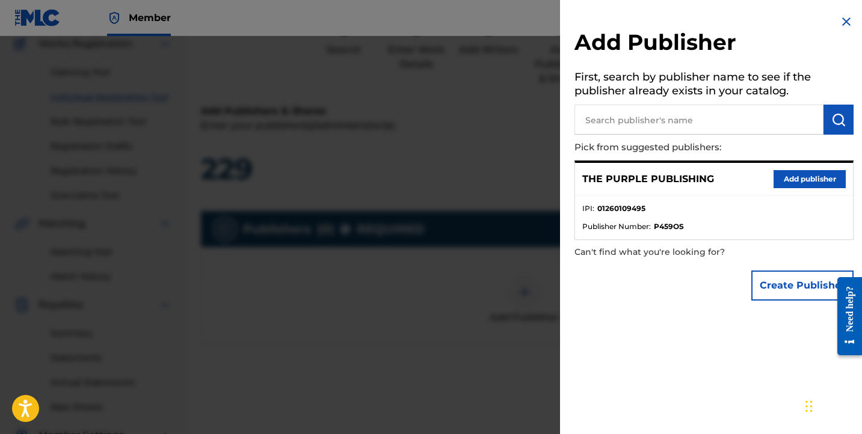
click at [786, 176] on button "Add publisher" at bounding box center [810, 179] width 72 height 18
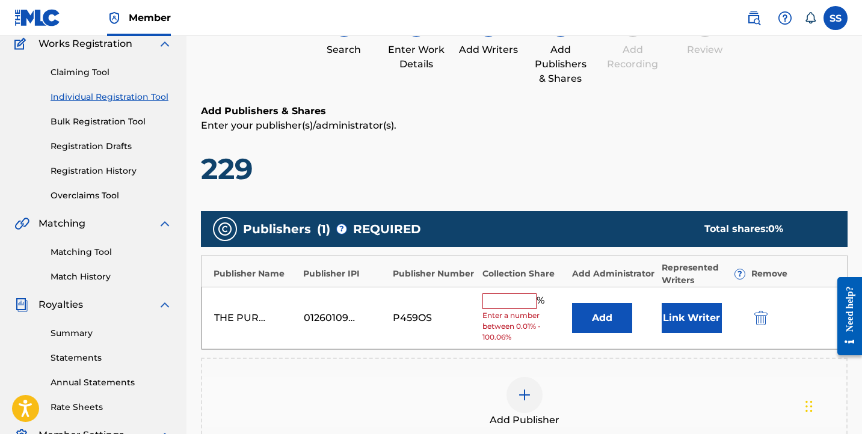
click at [516, 296] on input "text" at bounding box center [509, 302] width 54 height 16
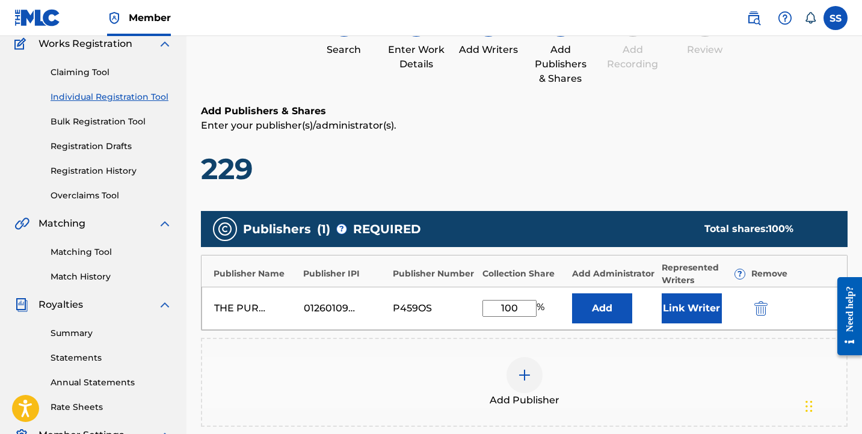
type input "100"
click at [697, 309] on button "Link Writer" at bounding box center [692, 309] width 60 height 30
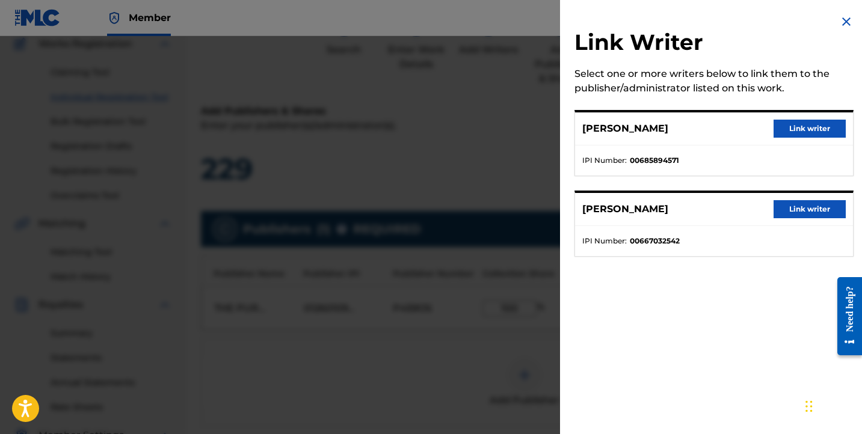
click at [818, 123] on button "Link writer" at bounding box center [810, 129] width 72 height 18
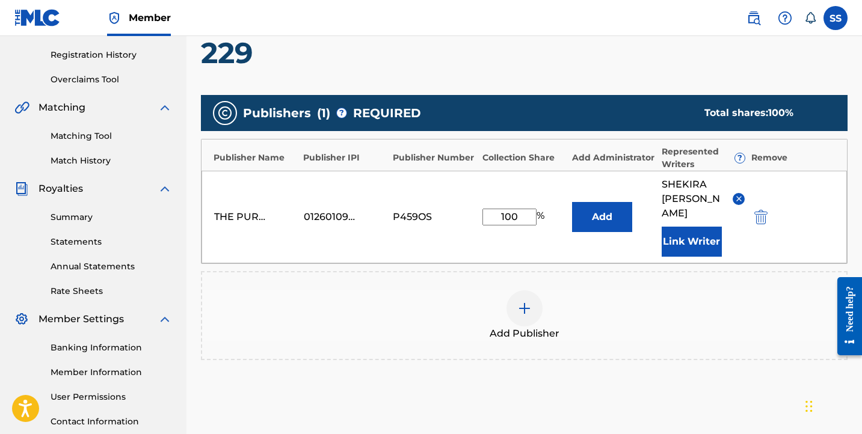
scroll to position [327, 0]
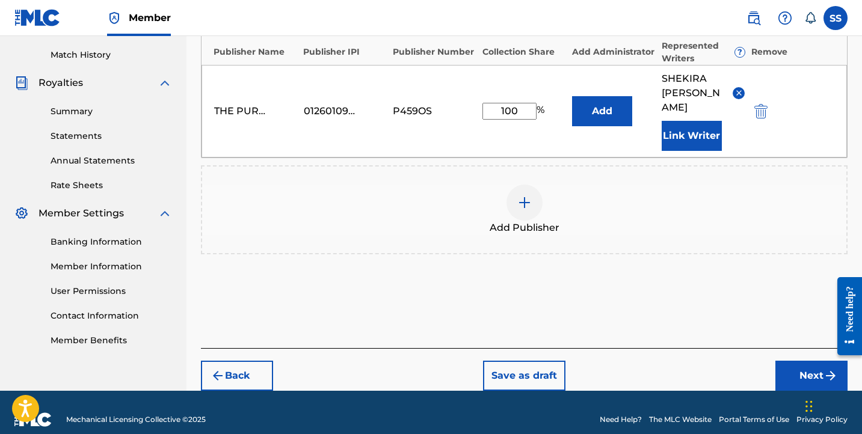
click at [800, 361] on button "Next" at bounding box center [811, 376] width 72 height 30
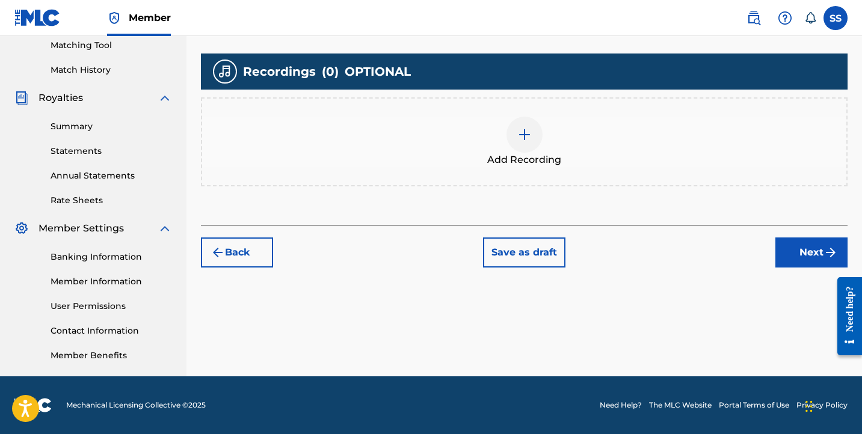
scroll to position [312, 0]
click at [523, 139] on img at bounding box center [524, 135] width 14 height 14
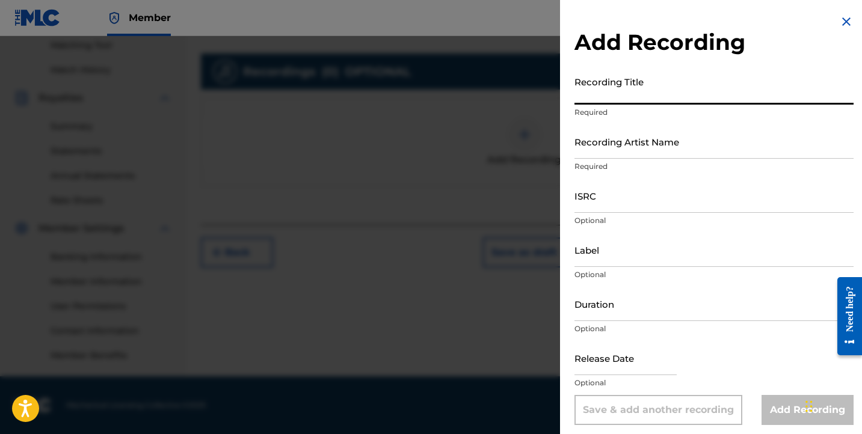
click at [616, 99] on input "Recording Title" at bounding box center [714, 87] width 279 height 34
type input "229"
click at [634, 185] on input "ISRC" at bounding box center [714, 196] width 279 height 34
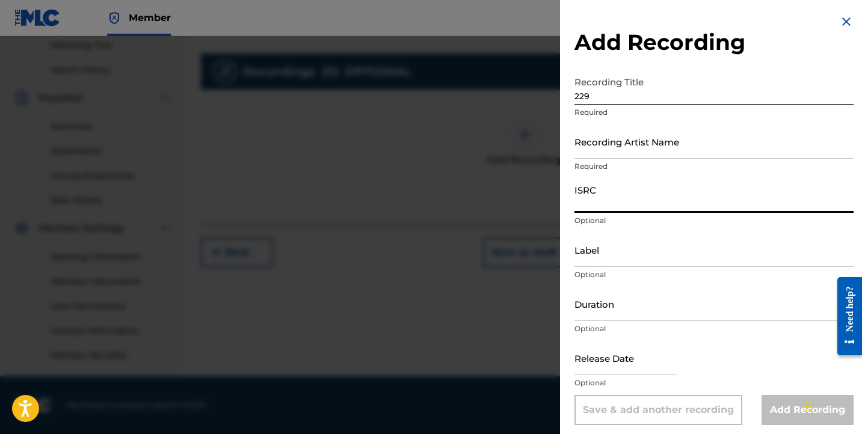
paste input "QT4K52551609"
type input "QT4K52551609"
click at [637, 313] on input "Duration" at bounding box center [714, 304] width 279 height 34
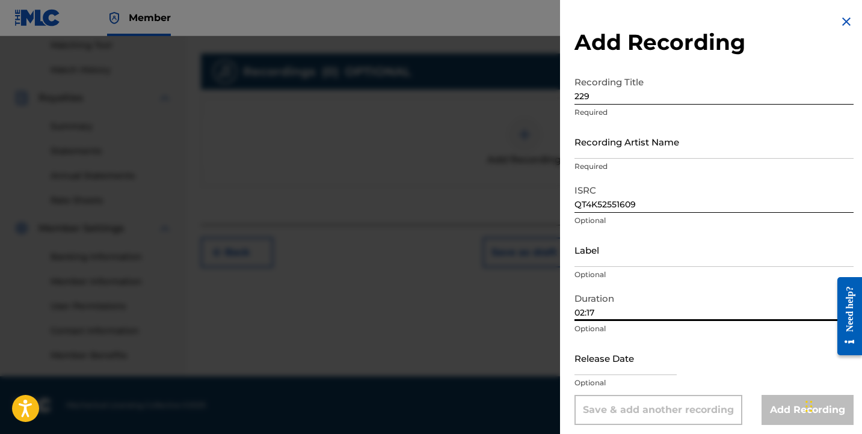
type input "02:17"
click at [677, 360] on input "text" at bounding box center [626, 358] width 102 height 34
select select "7"
select select "2025"
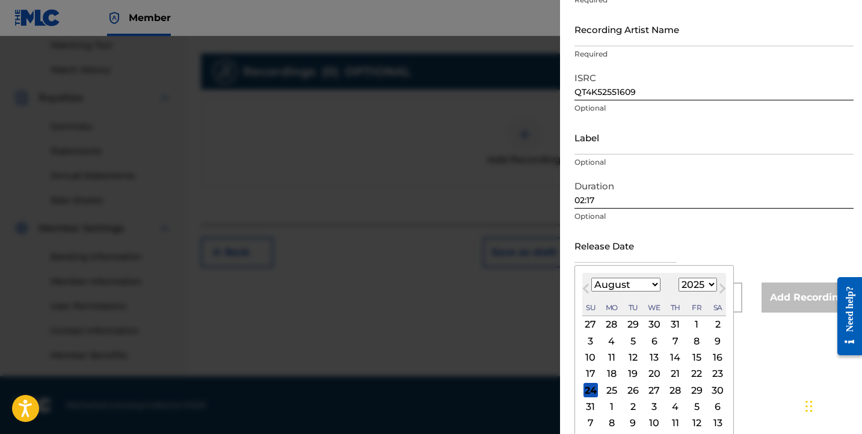
scroll to position [118, 0]
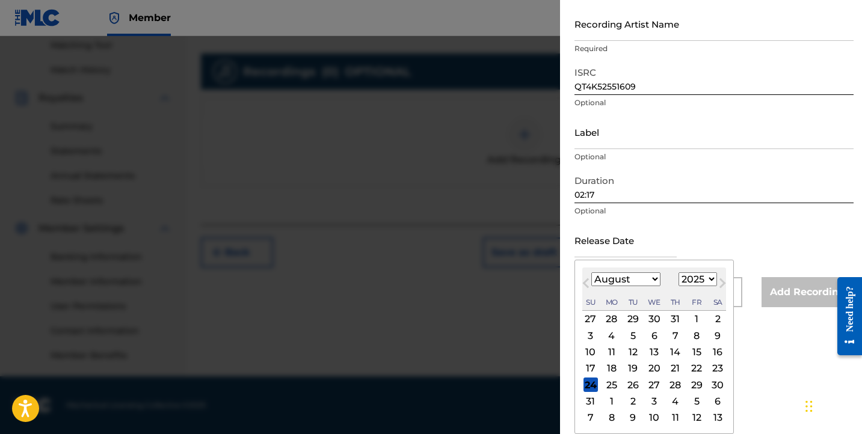
click at [587, 284] on span "Previous Month" at bounding box center [587, 285] width 0 height 18
select select "6"
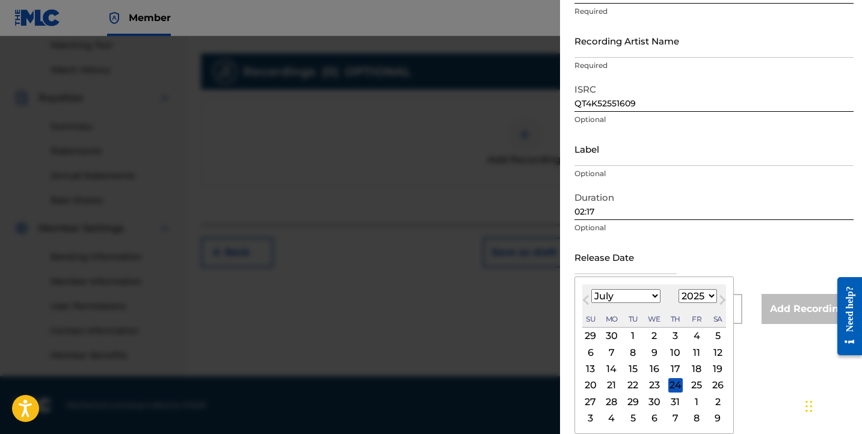
click at [689, 335] on div "4" at bounding box center [696, 336] width 14 height 14
type input "[DATE]"
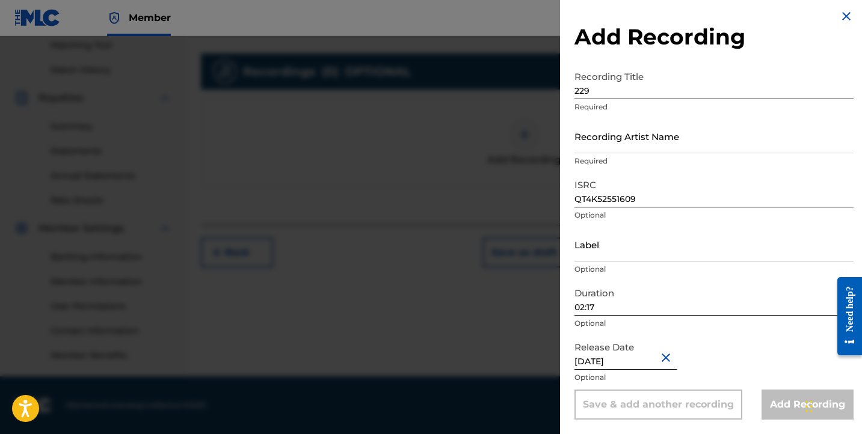
scroll to position [0, 0]
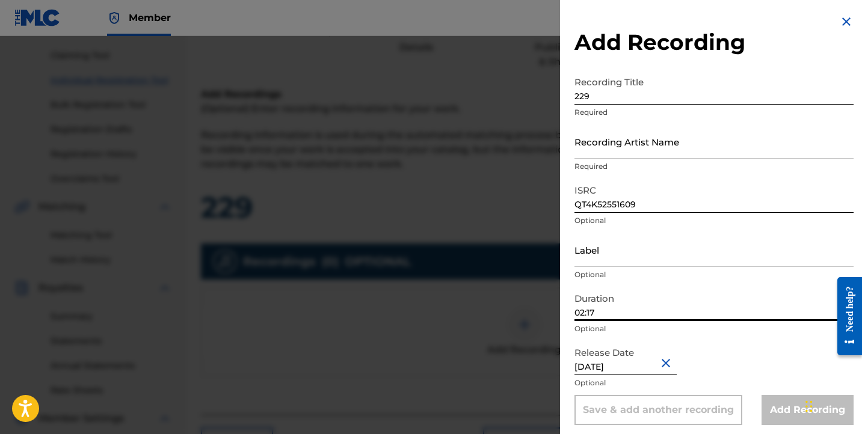
click at [740, 321] on div "Duration 02:17 Optional" at bounding box center [714, 314] width 279 height 54
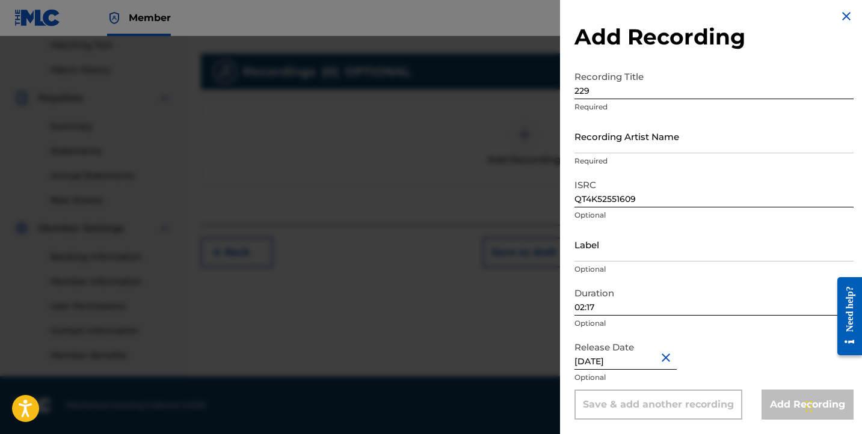
click at [740, 321] on p "Optional" at bounding box center [714, 323] width 279 height 11
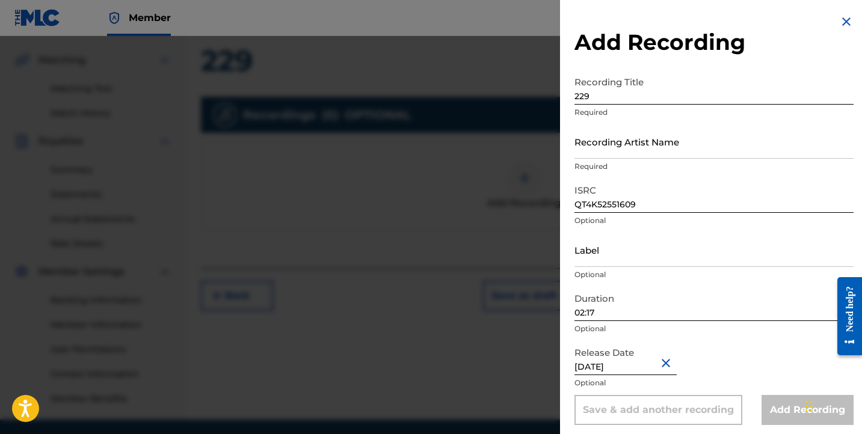
scroll to position [244, 0]
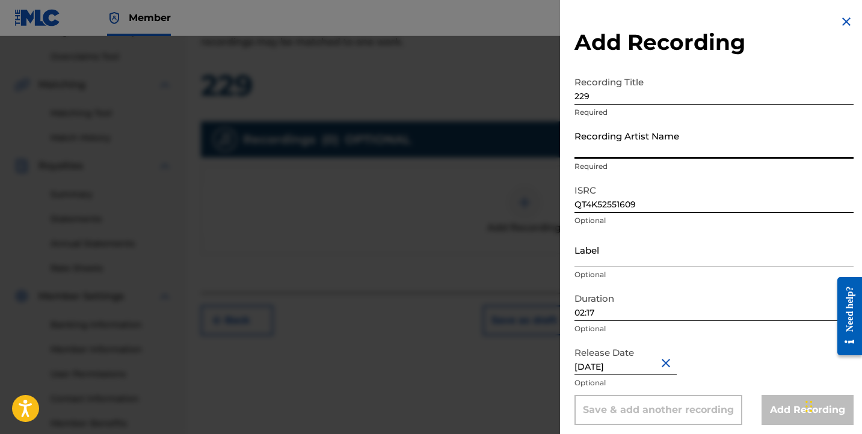
click at [680, 158] on input "Recording Artist Name" at bounding box center [714, 142] width 279 height 34
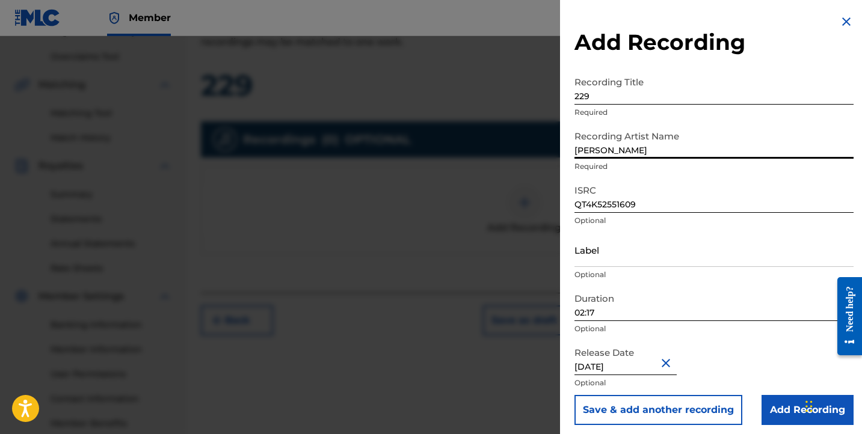
type input "[PERSON_NAME]"
drag, startPoint x: 775, startPoint y: 427, endPoint x: 778, endPoint y: 407, distance: 20.1
click at [778, 407] on input "Add Recording" at bounding box center [808, 410] width 92 height 30
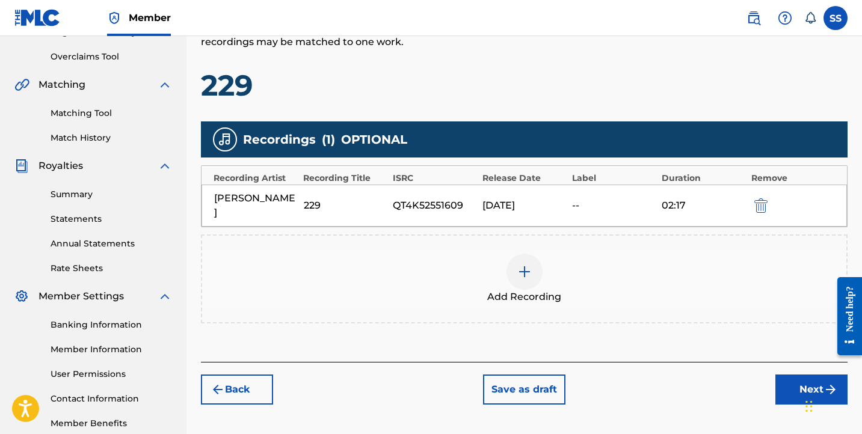
click at [812, 375] on button "Next" at bounding box center [811, 390] width 72 height 30
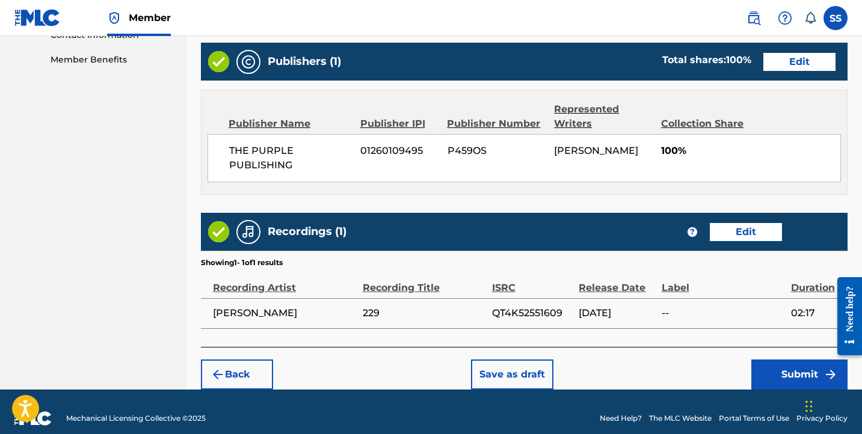
scroll to position [621, 0]
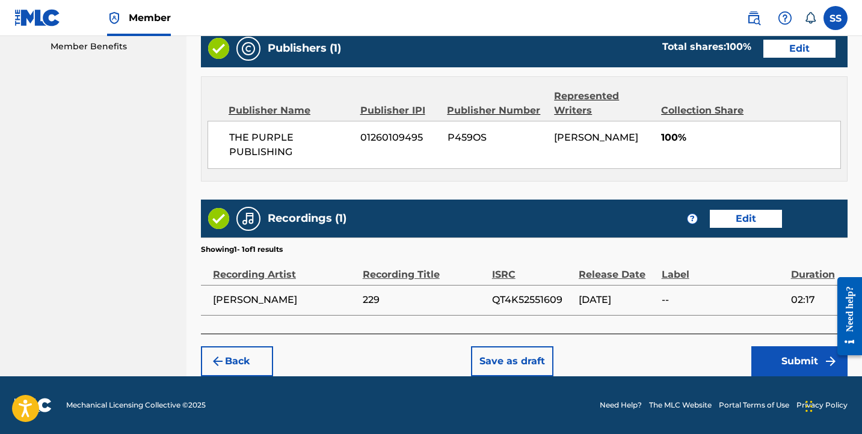
click at [813, 366] on button "Submit" at bounding box center [799, 362] width 96 height 30
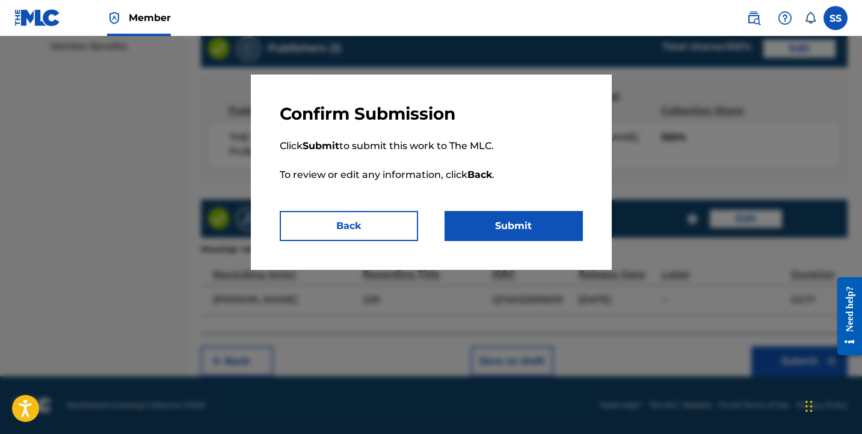
click at [519, 232] on button "Submit" at bounding box center [514, 226] width 138 height 30
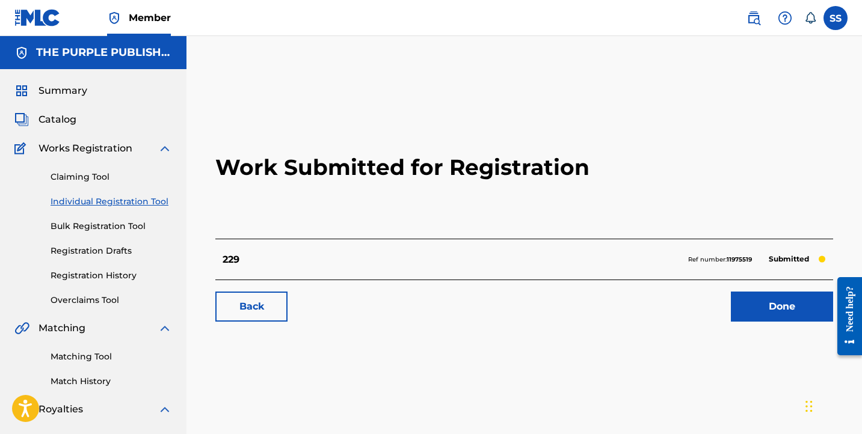
click at [800, 318] on link "Done" at bounding box center [782, 307] width 102 height 30
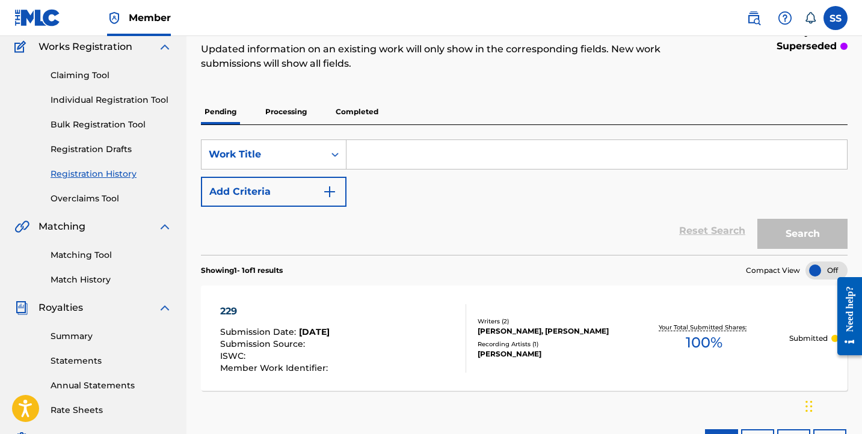
scroll to position [191, 0]
